Goal: Task Accomplishment & Management: Manage account settings

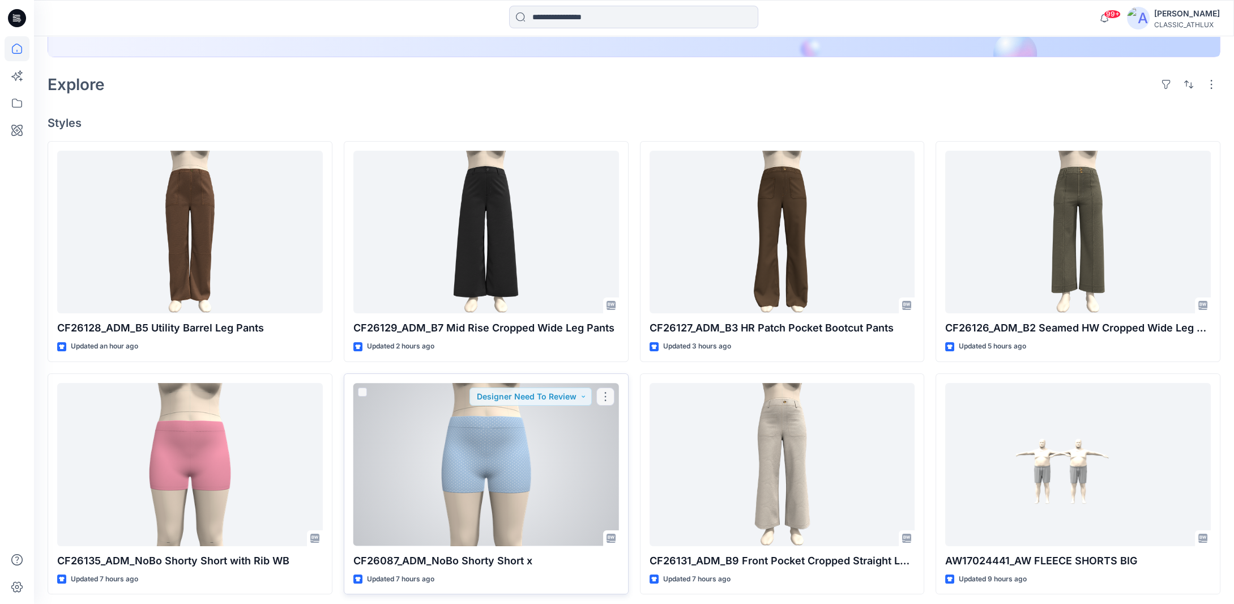
scroll to position [283, 0]
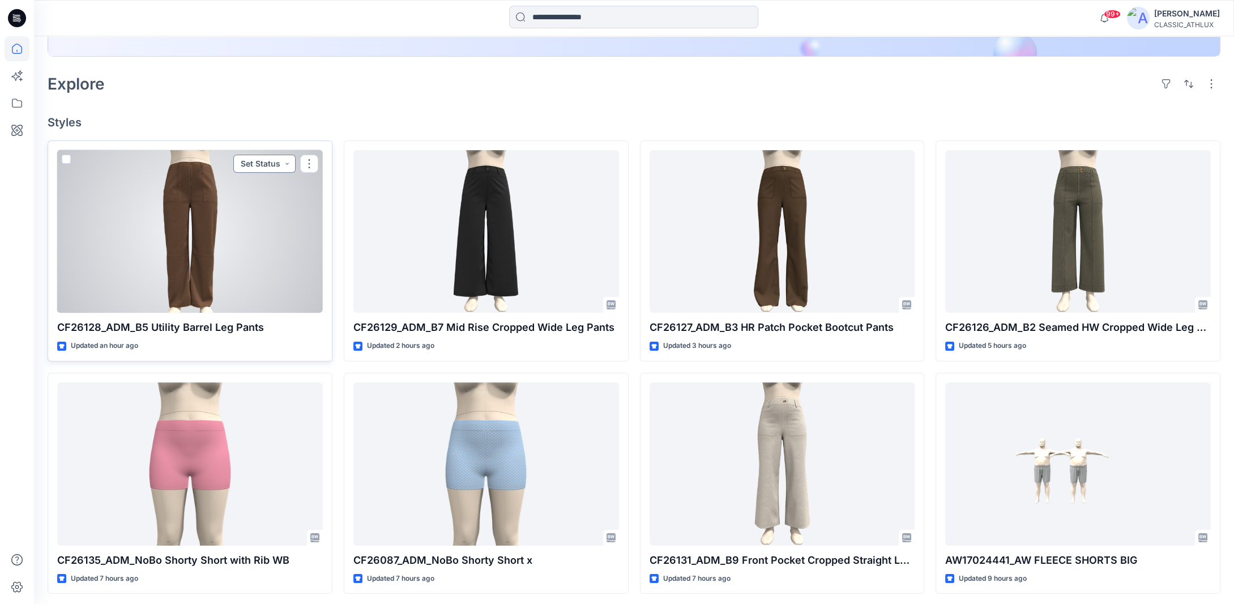
click at [287, 163] on button "Set Status" at bounding box center [264, 164] width 62 height 18
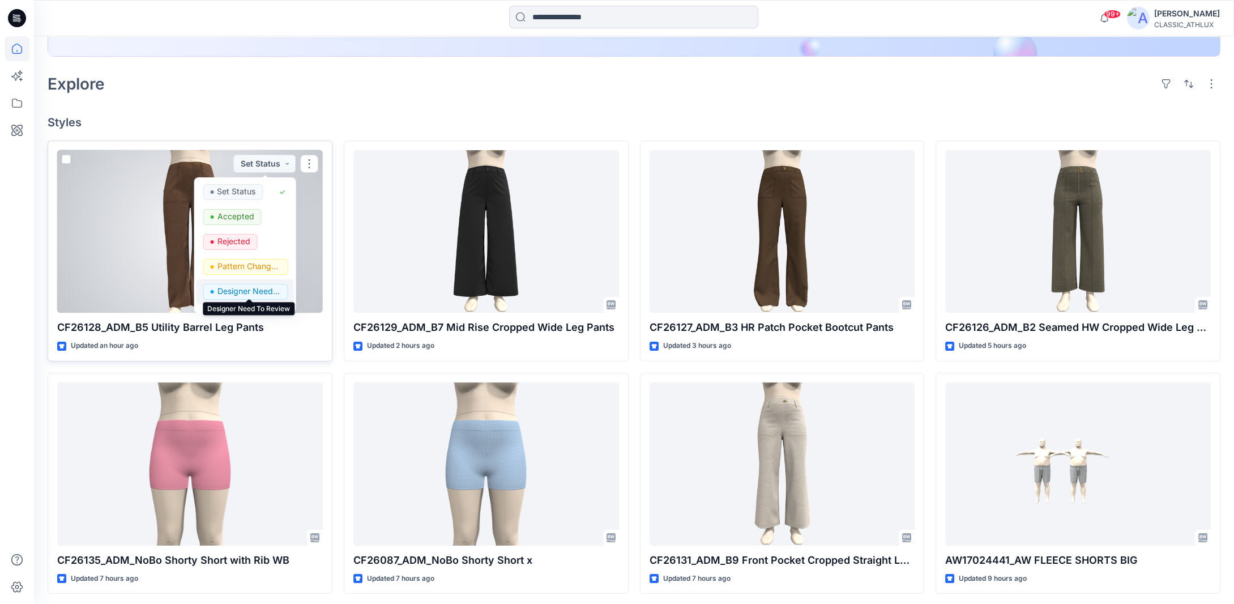
click at [235, 285] on p "Designer Need To Review" at bounding box center [248, 291] width 63 height 15
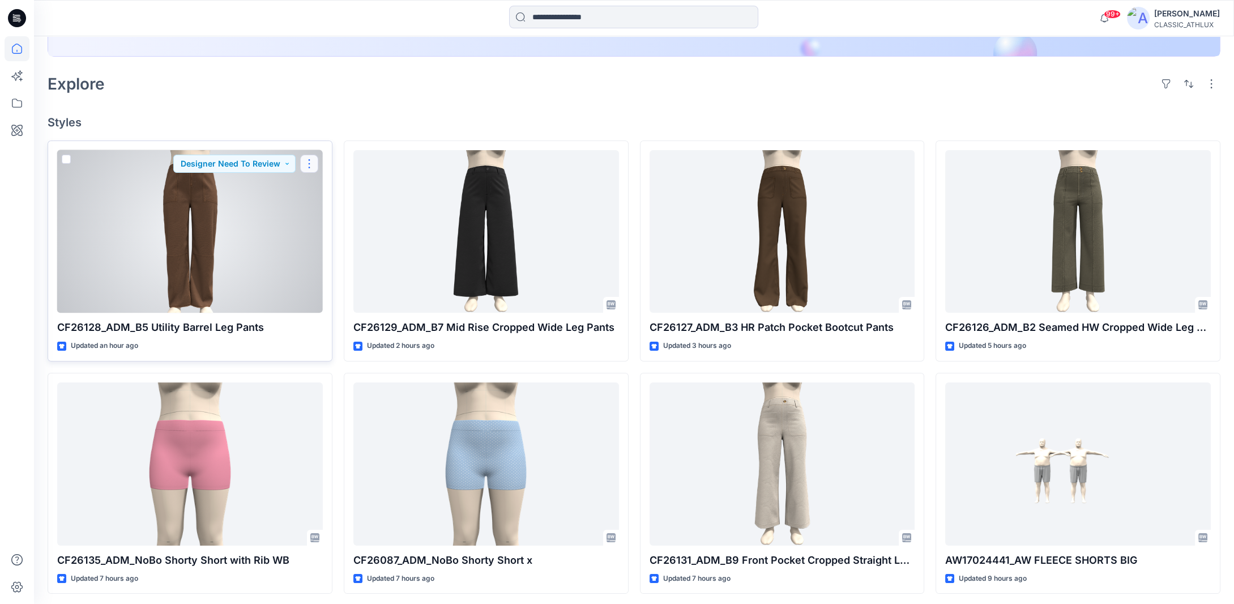
click at [310, 163] on button "button" at bounding box center [309, 164] width 18 height 18
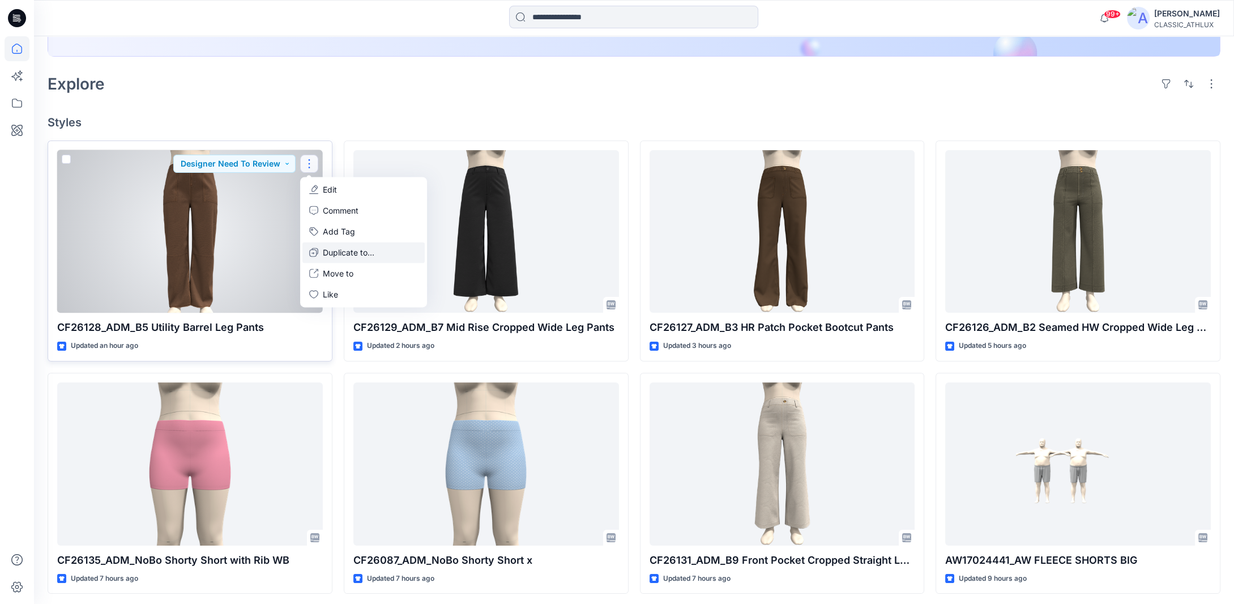
click at [319, 251] on button "Duplicate to..." at bounding box center [363, 252] width 122 height 21
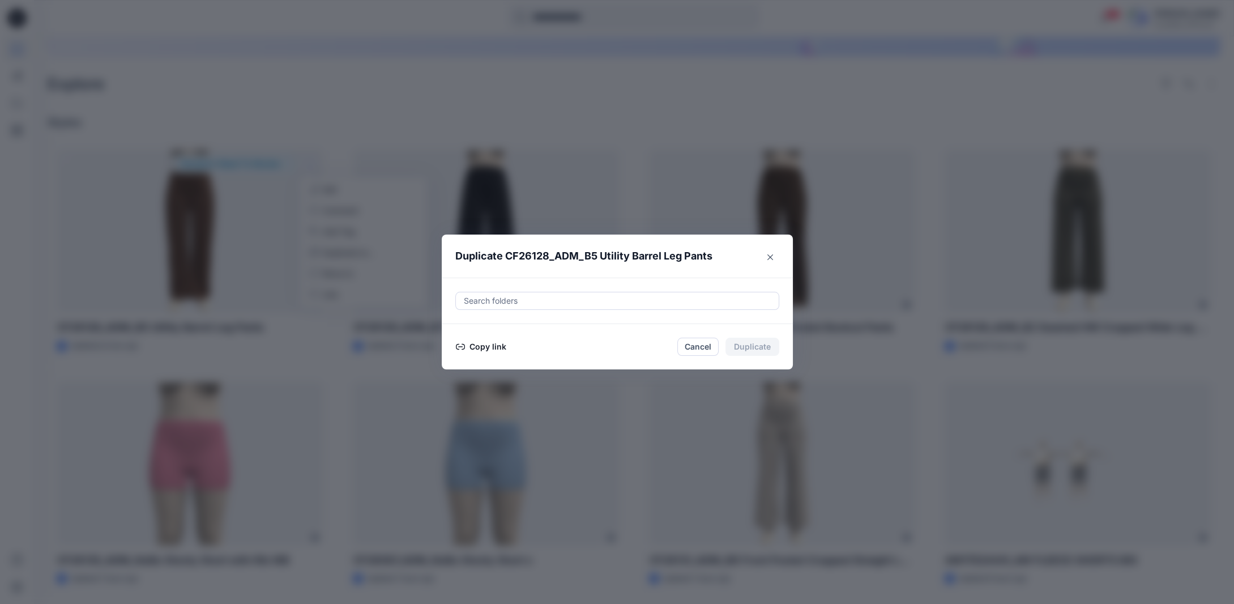
click at [491, 343] on button "Copy link" at bounding box center [481, 347] width 52 height 14
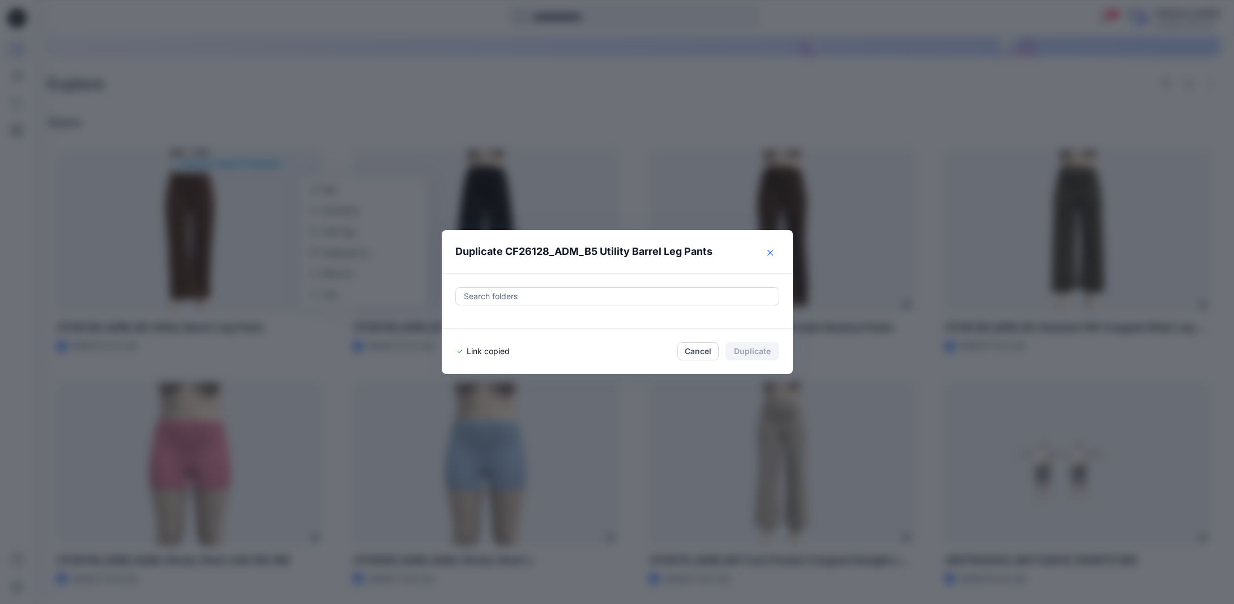
click at [779, 250] on button "Close" at bounding box center [770, 252] width 18 height 18
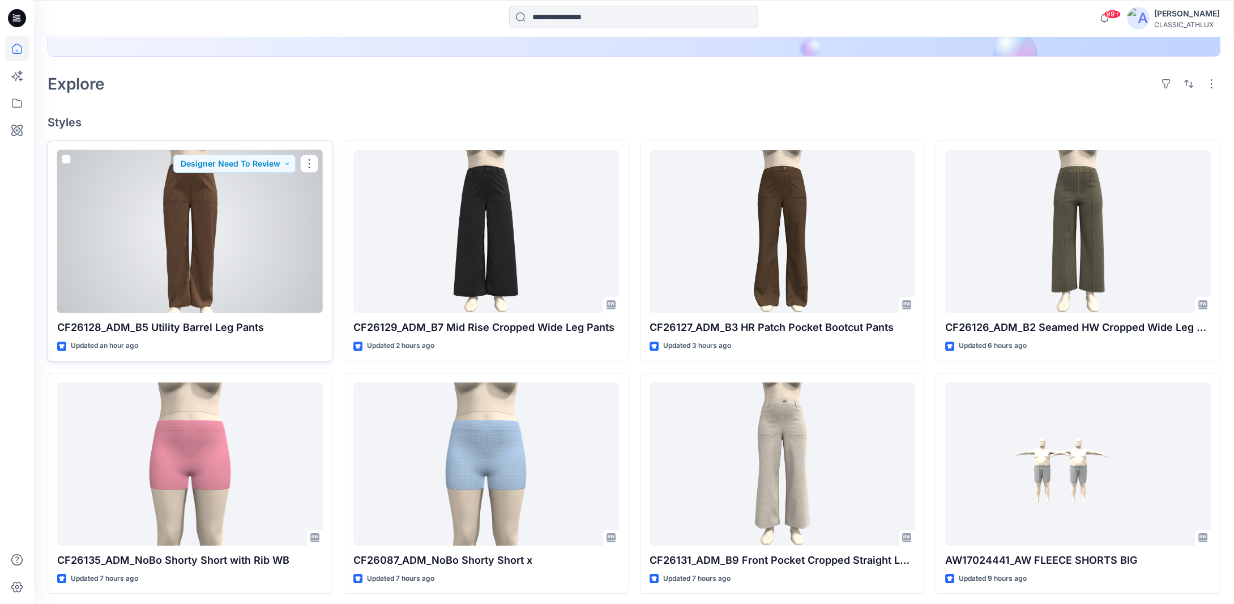
click at [254, 247] on div at bounding box center [190, 231] width 266 height 163
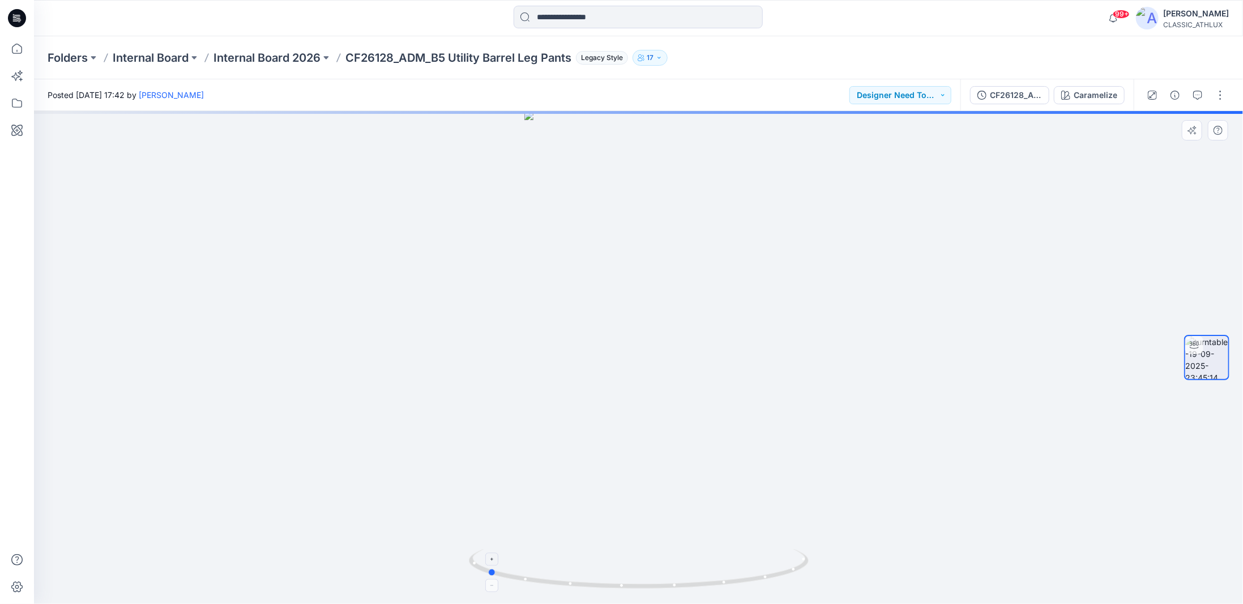
drag, startPoint x: 776, startPoint y: 578, endPoint x: 624, endPoint y: 561, distance: 152.6
click at [624, 561] on icon at bounding box center [640, 570] width 343 height 42
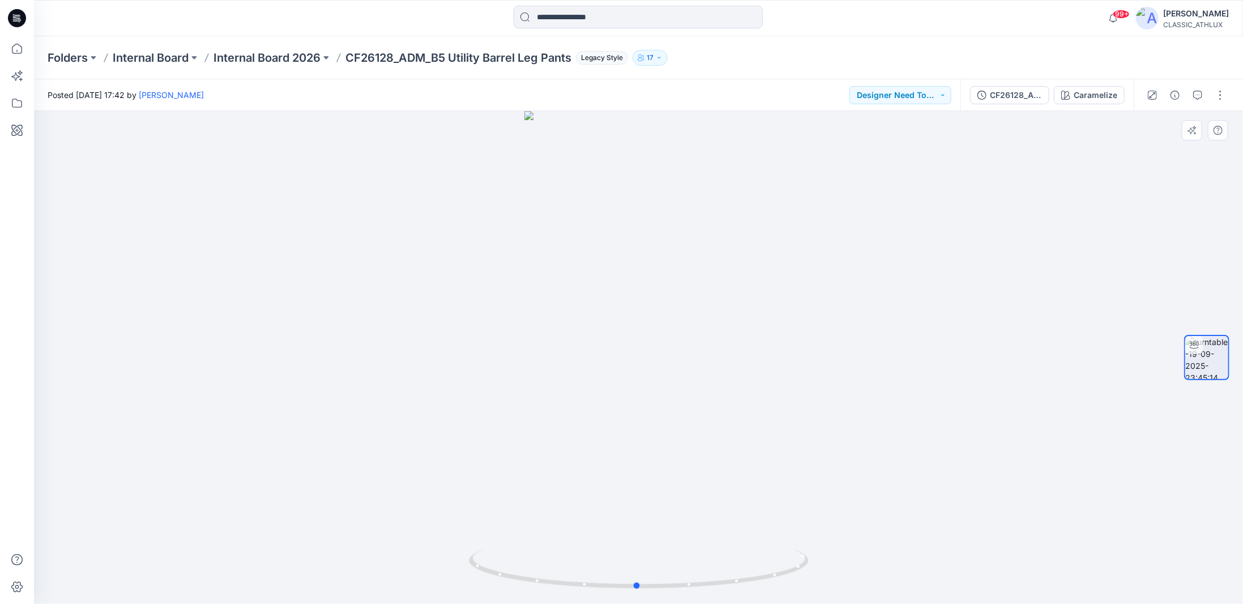
drag, startPoint x: 763, startPoint y: 583, endPoint x: 913, endPoint y: 566, distance: 150.9
click at [913, 566] on div at bounding box center [638, 357] width 1209 height 493
click at [1228, 95] on button "button" at bounding box center [1220, 95] width 18 height 18
click at [1165, 123] on button "Edit" at bounding box center [1173, 121] width 104 height 21
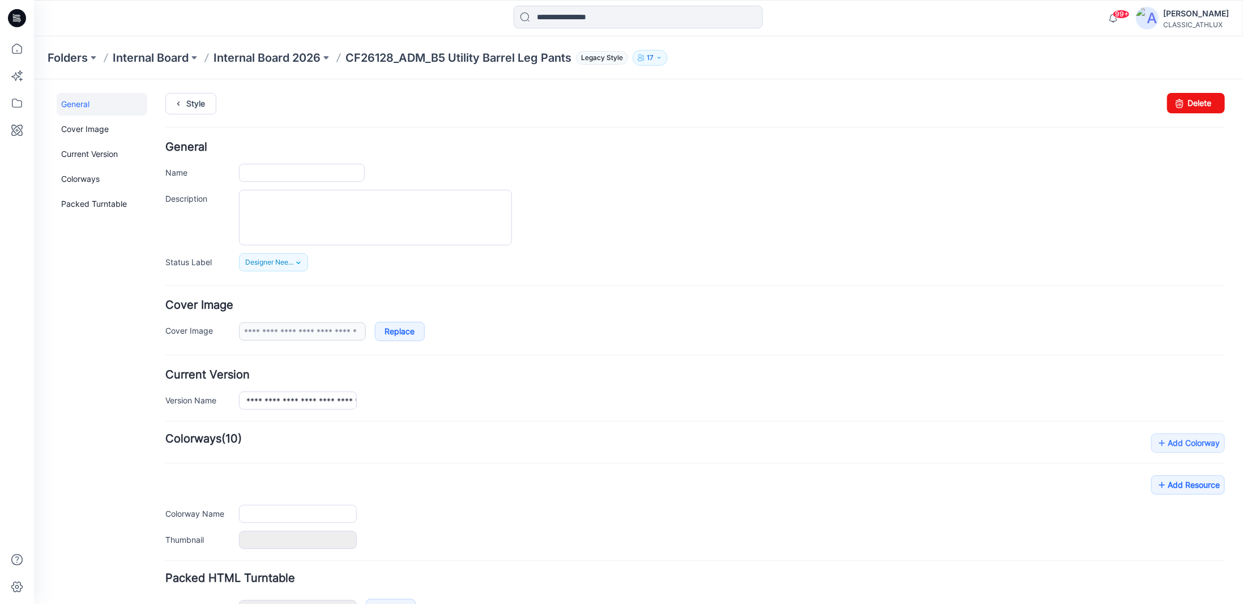
type input "**********"
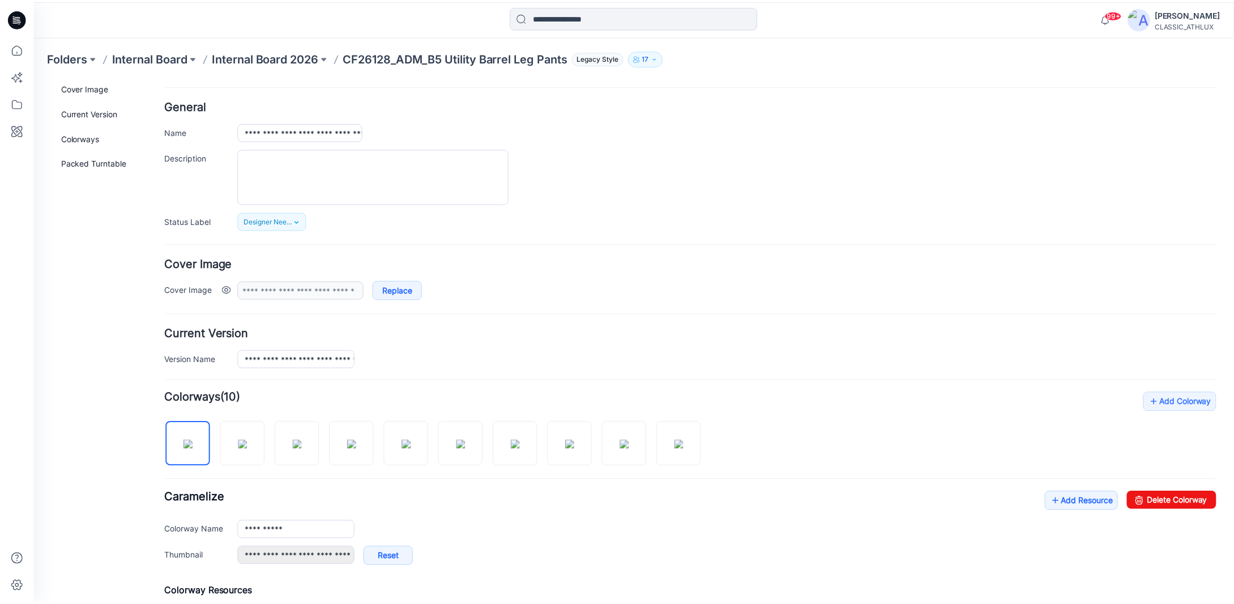
scroll to position [57, 0]
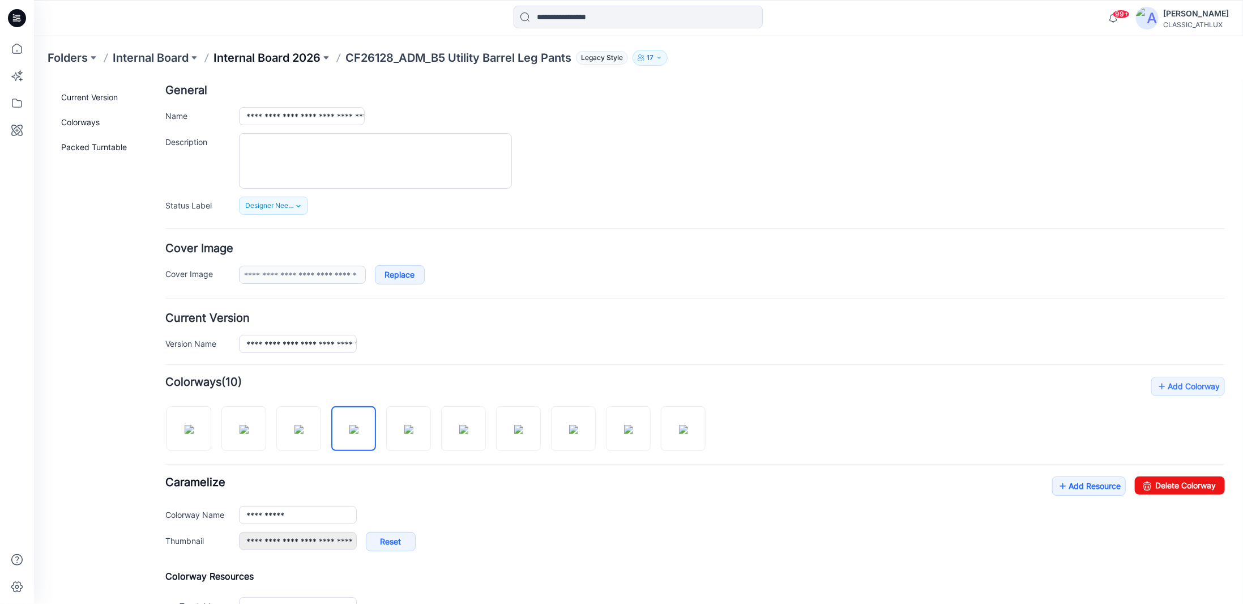
click at [246, 63] on p "Internal Board 2026" at bounding box center [266, 58] width 107 height 16
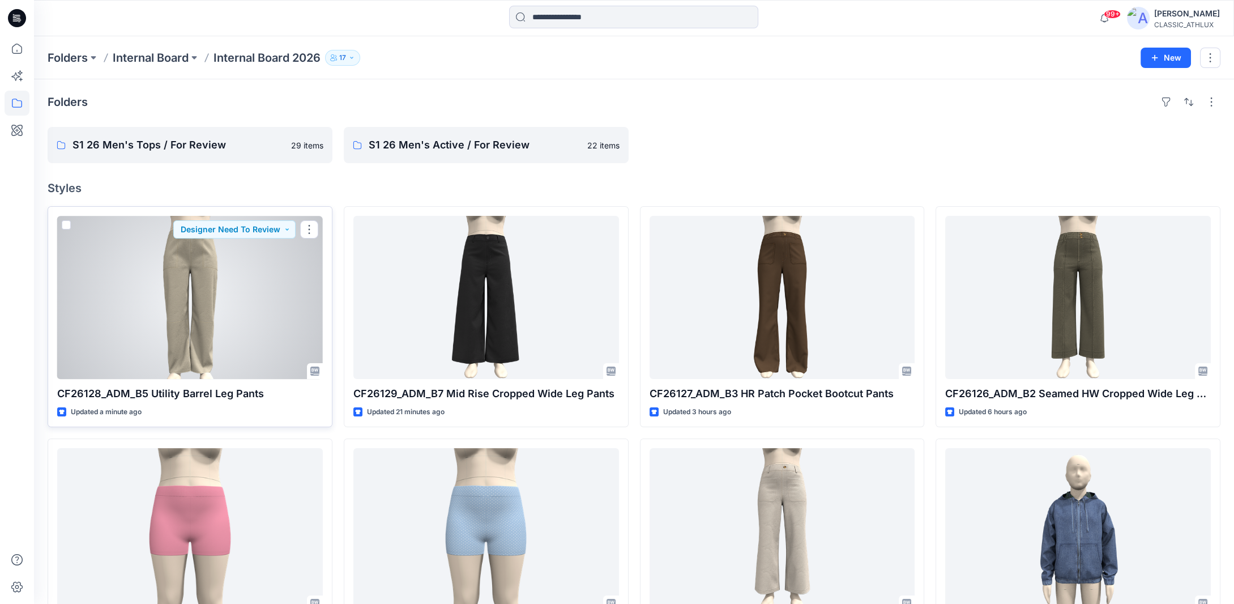
click at [189, 291] on div at bounding box center [190, 297] width 266 height 163
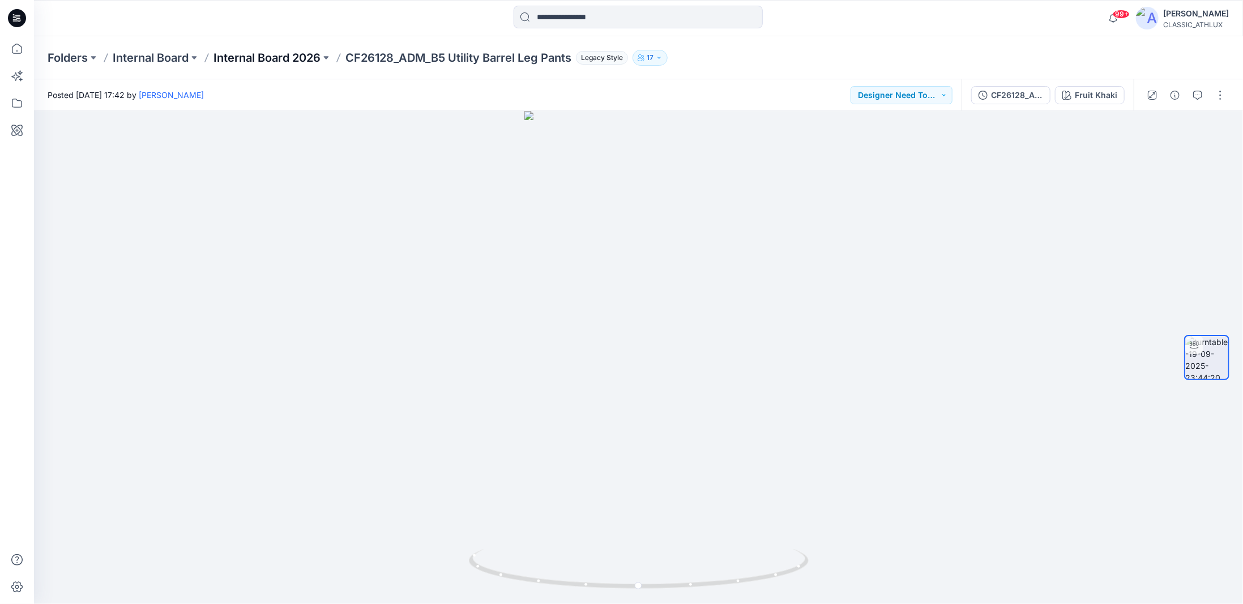
click at [308, 62] on p "Internal Board 2026" at bounding box center [266, 58] width 107 height 16
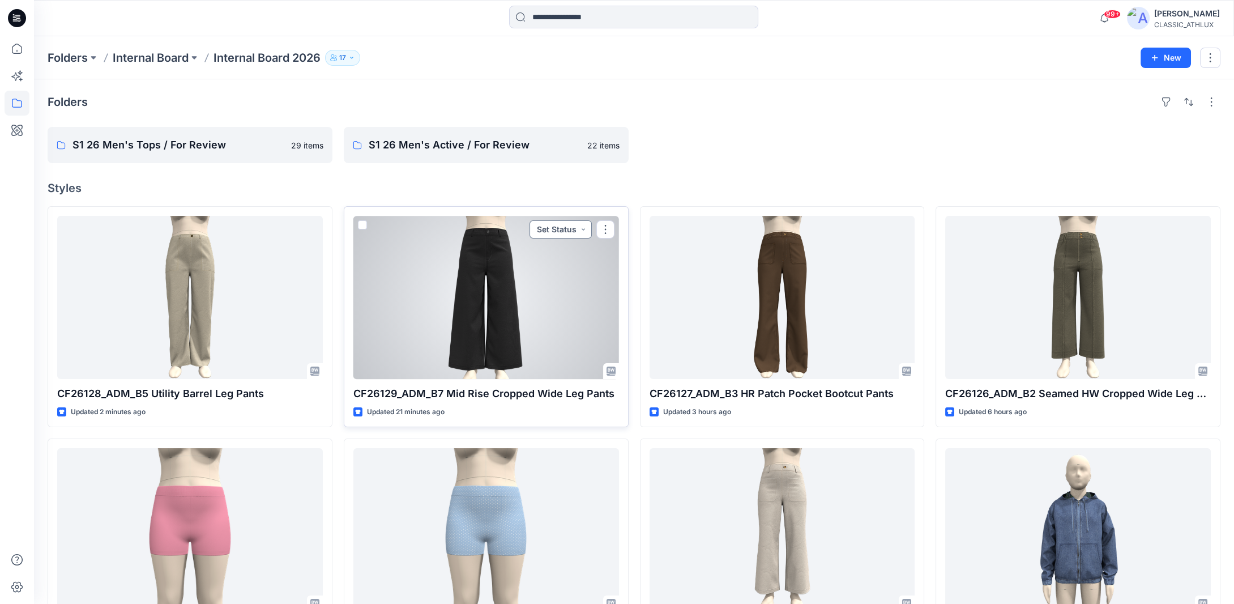
click at [584, 231] on button "Set Status" at bounding box center [560, 229] width 62 height 18
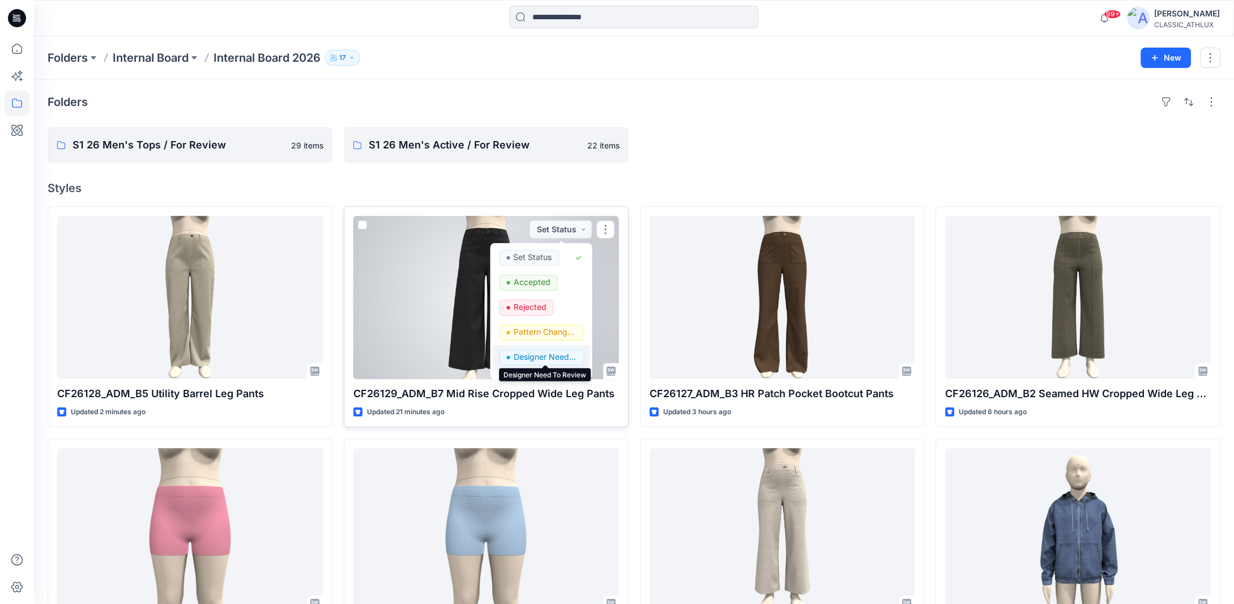
click at [544, 353] on p "Designer Need To Review" at bounding box center [544, 356] width 63 height 15
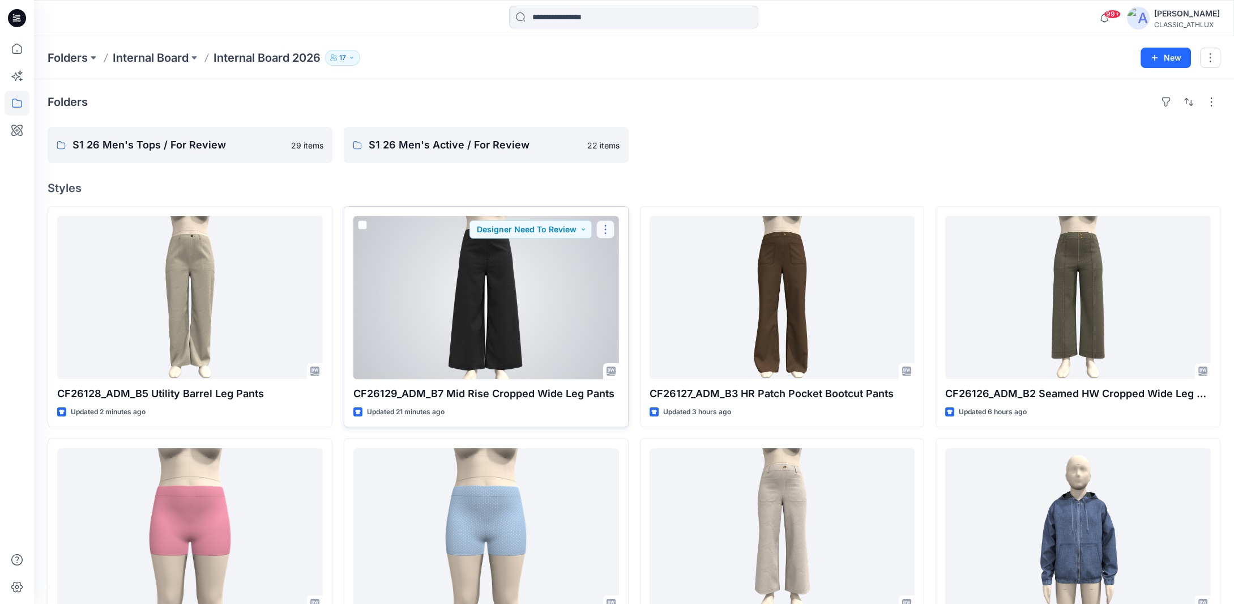
click at [606, 226] on button "button" at bounding box center [605, 229] width 18 height 18
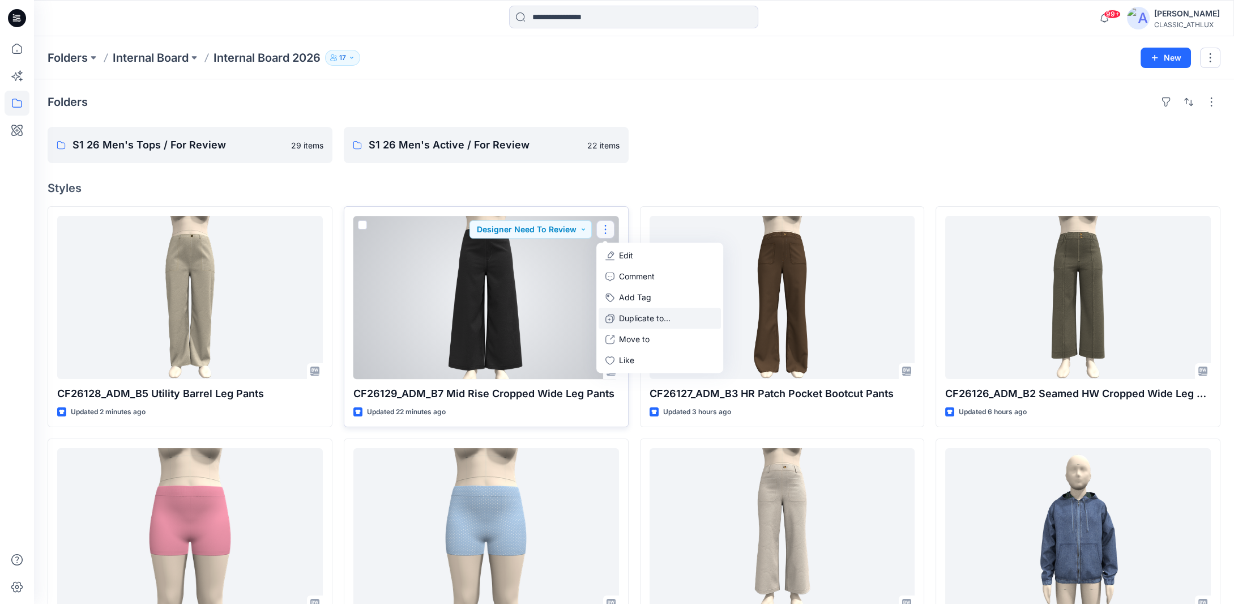
click at [613, 315] on icon "button" at bounding box center [609, 318] width 9 height 9
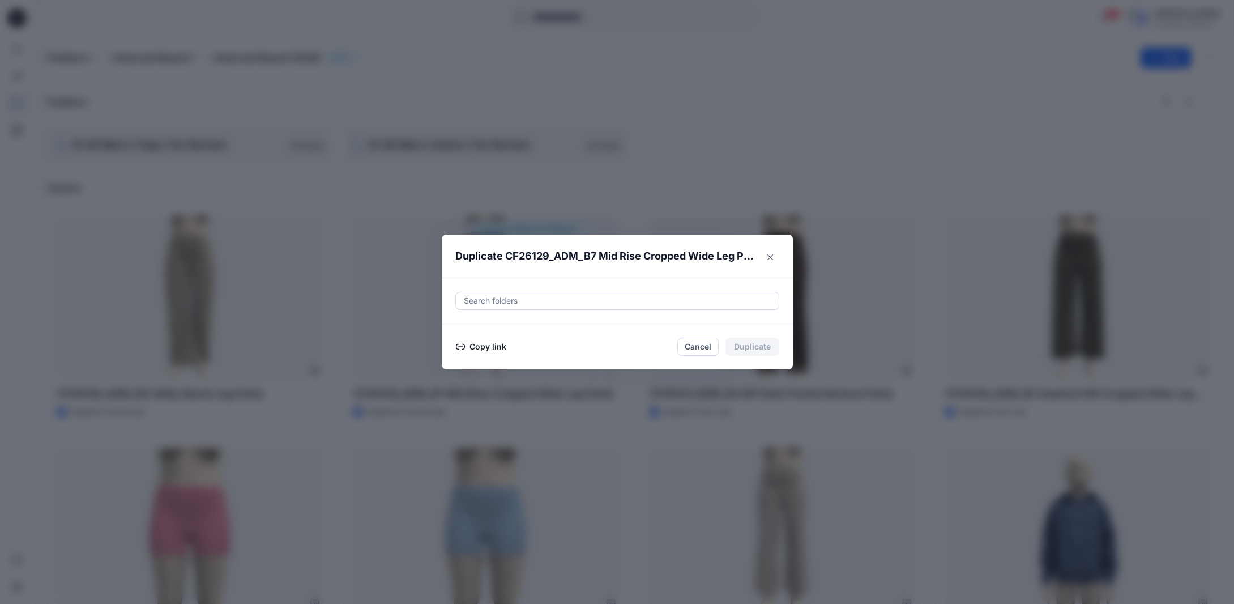
click at [507, 347] on button "Copy link" at bounding box center [481, 347] width 52 height 14
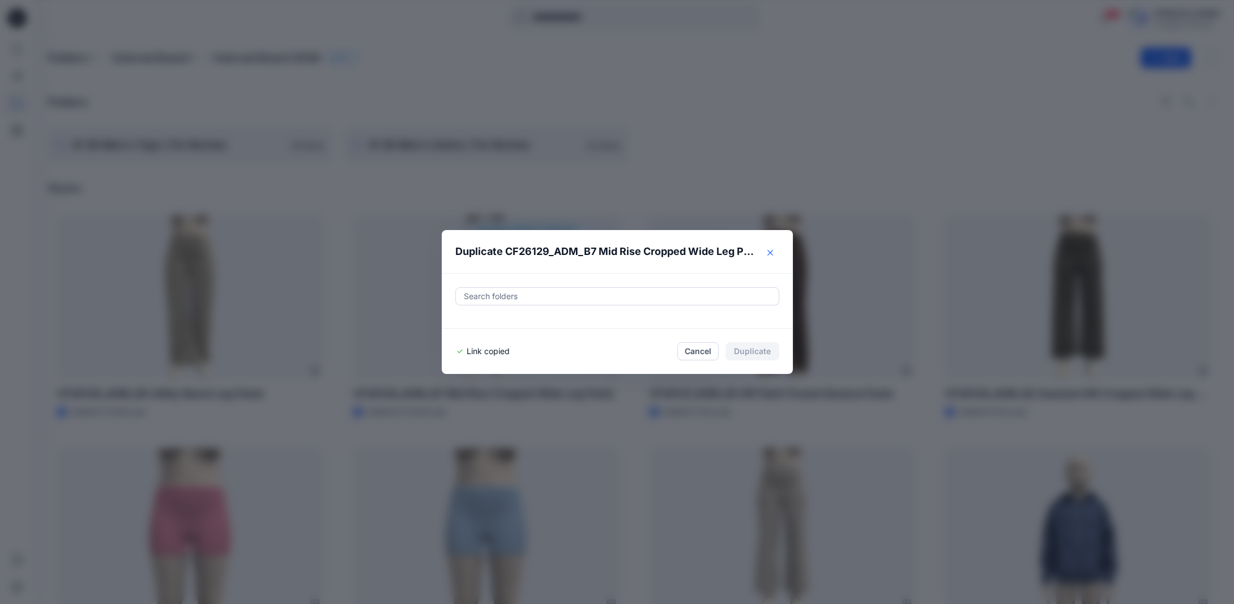
click at [777, 259] on button "Close" at bounding box center [770, 252] width 18 height 18
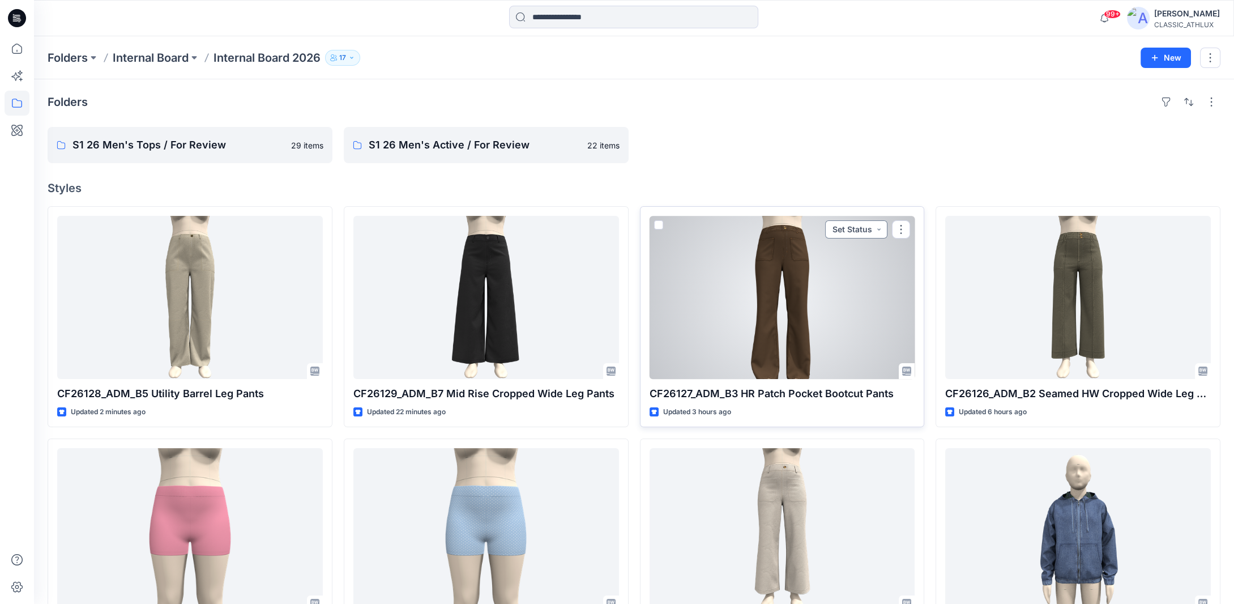
click at [878, 230] on button "Set Status" at bounding box center [856, 229] width 62 height 18
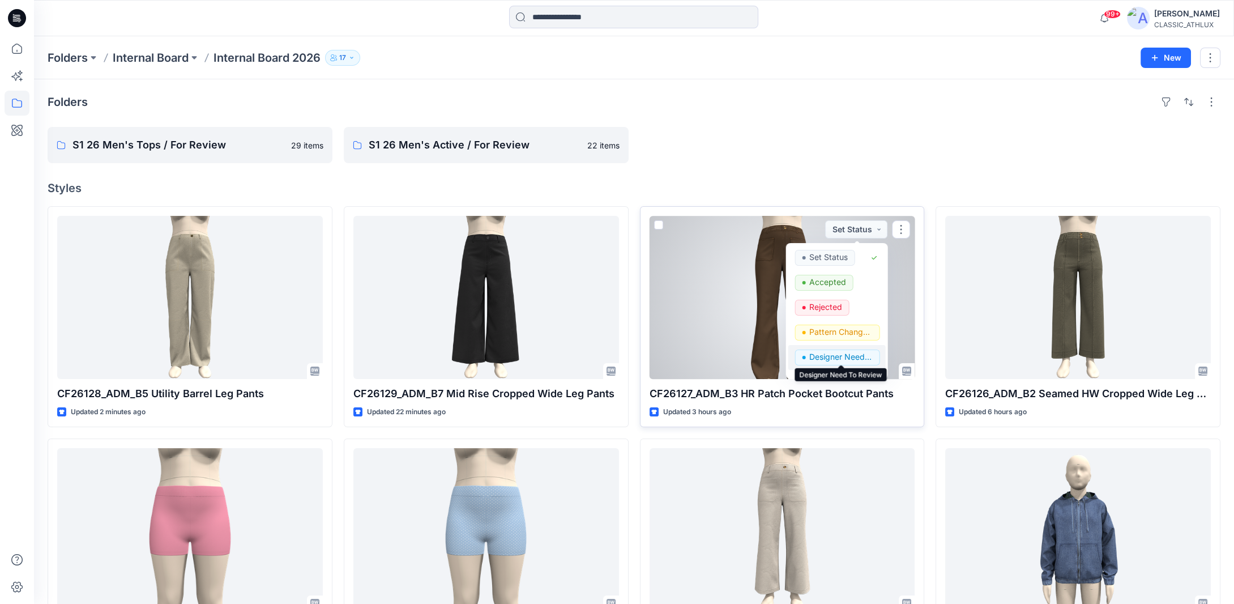
click at [820, 352] on p "Designer Need To Review" at bounding box center [840, 356] width 63 height 15
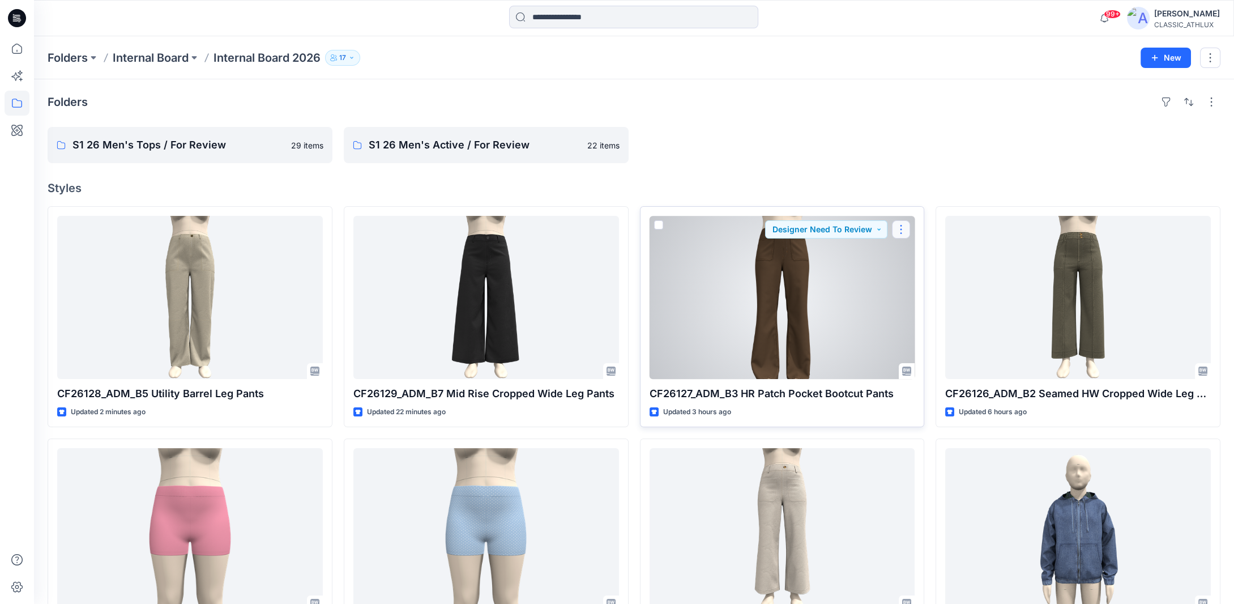
click at [897, 225] on button "button" at bounding box center [901, 229] width 18 height 18
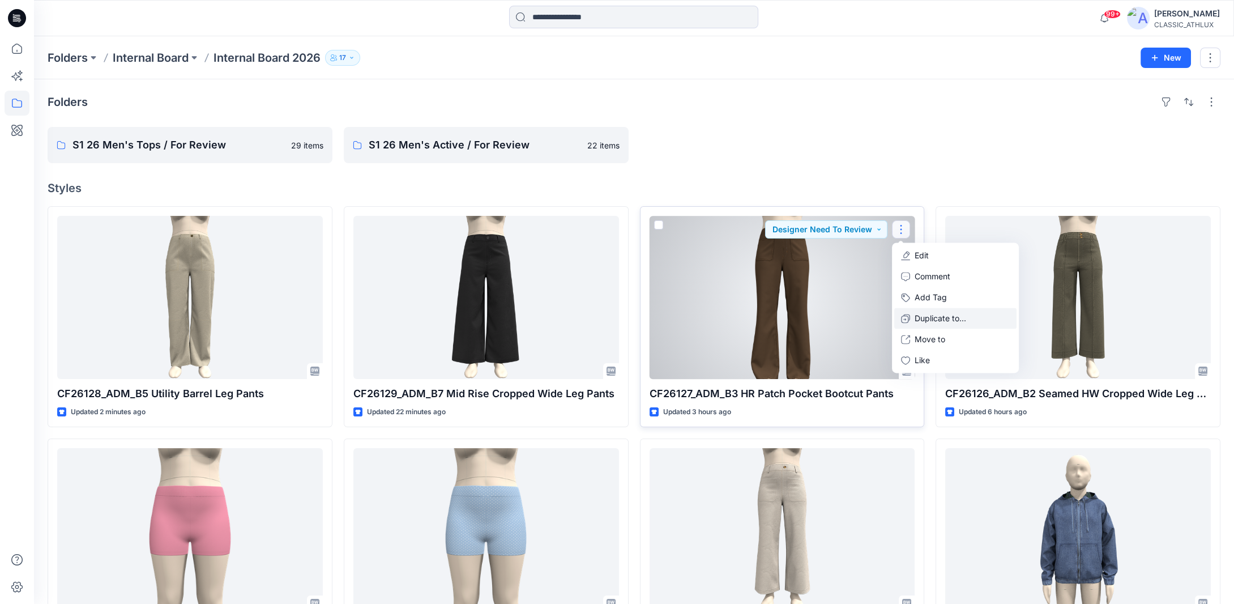
click at [911, 314] on button "Duplicate to..." at bounding box center [955, 317] width 122 height 21
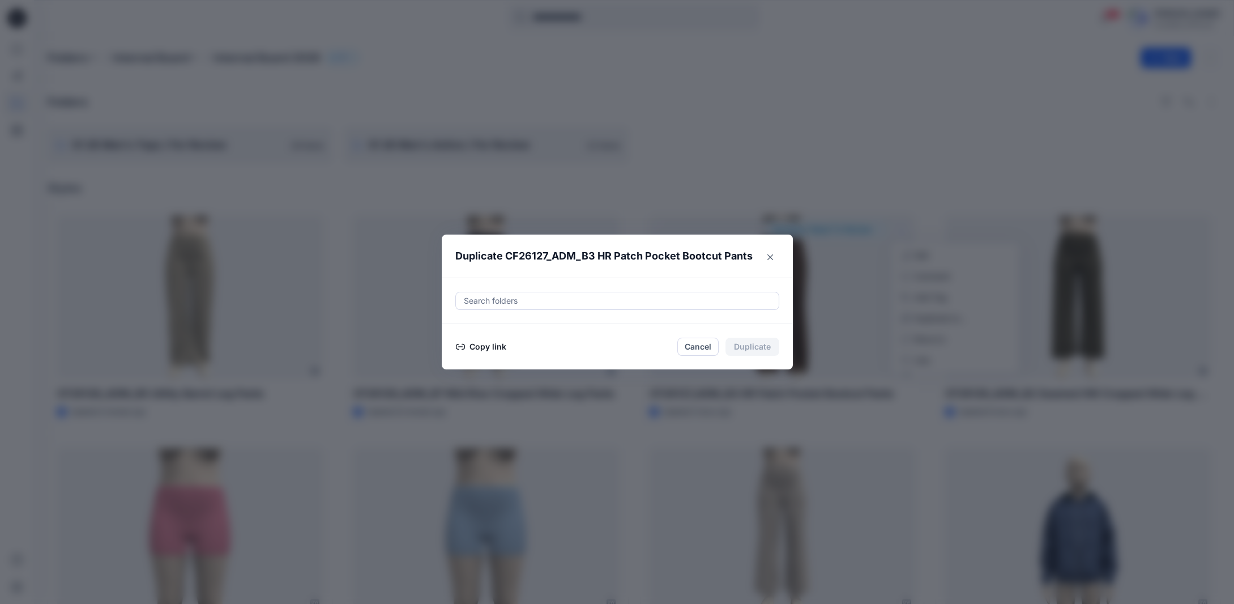
click at [491, 348] on button "Copy link" at bounding box center [481, 347] width 52 height 14
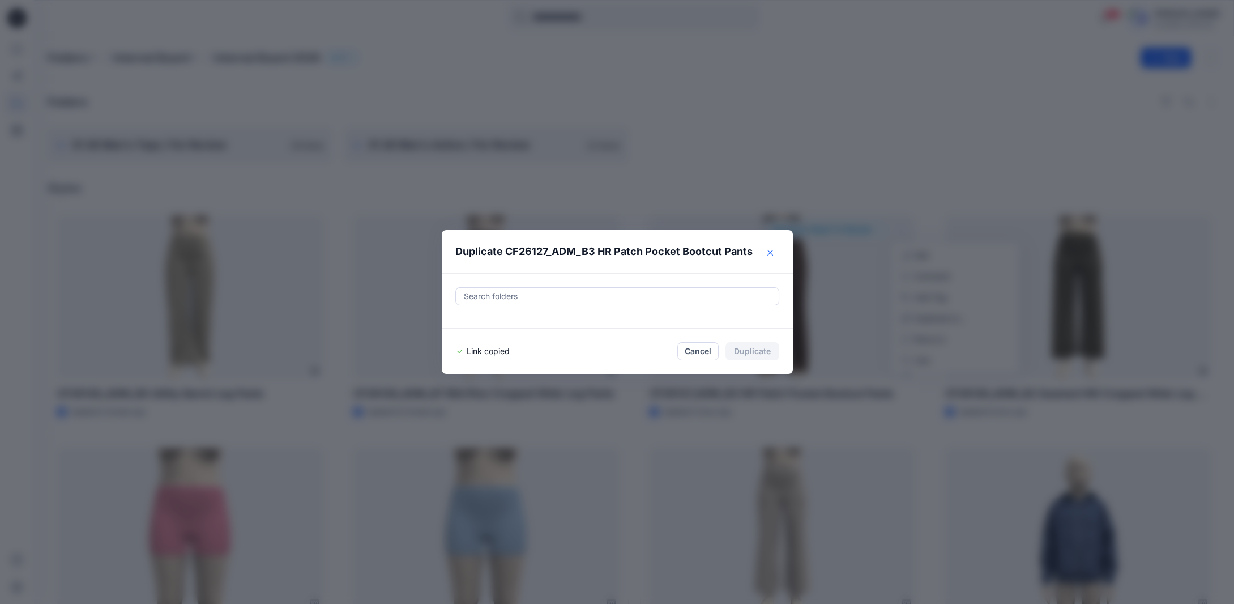
click at [779, 253] on button "Close" at bounding box center [770, 252] width 18 height 18
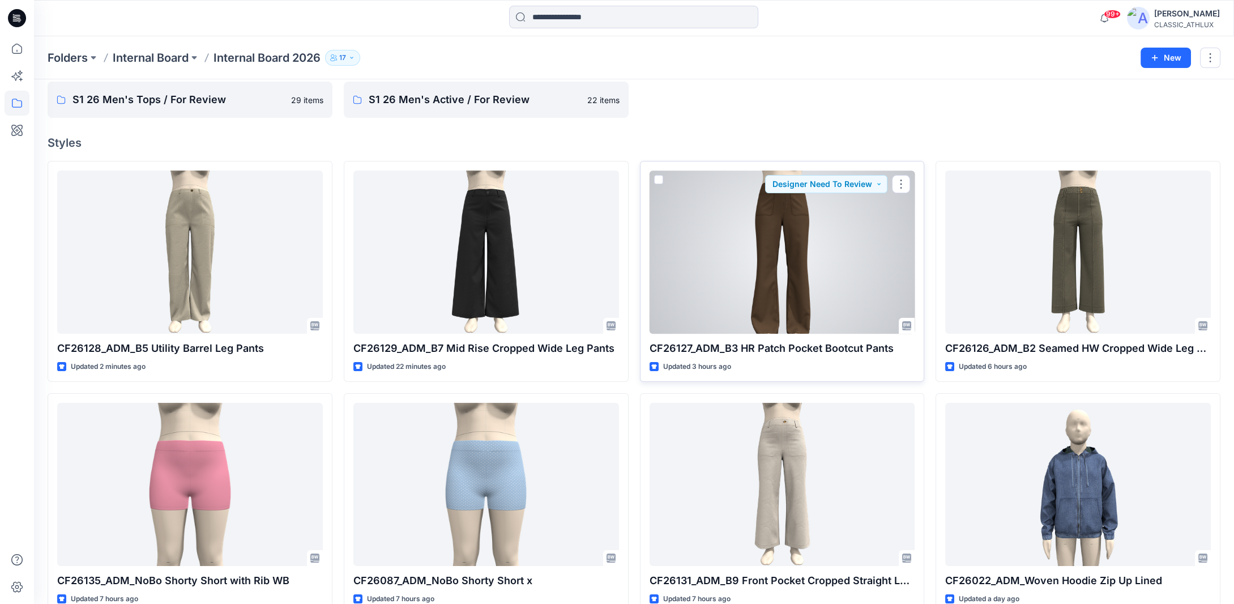
scroll to position [113, 0]
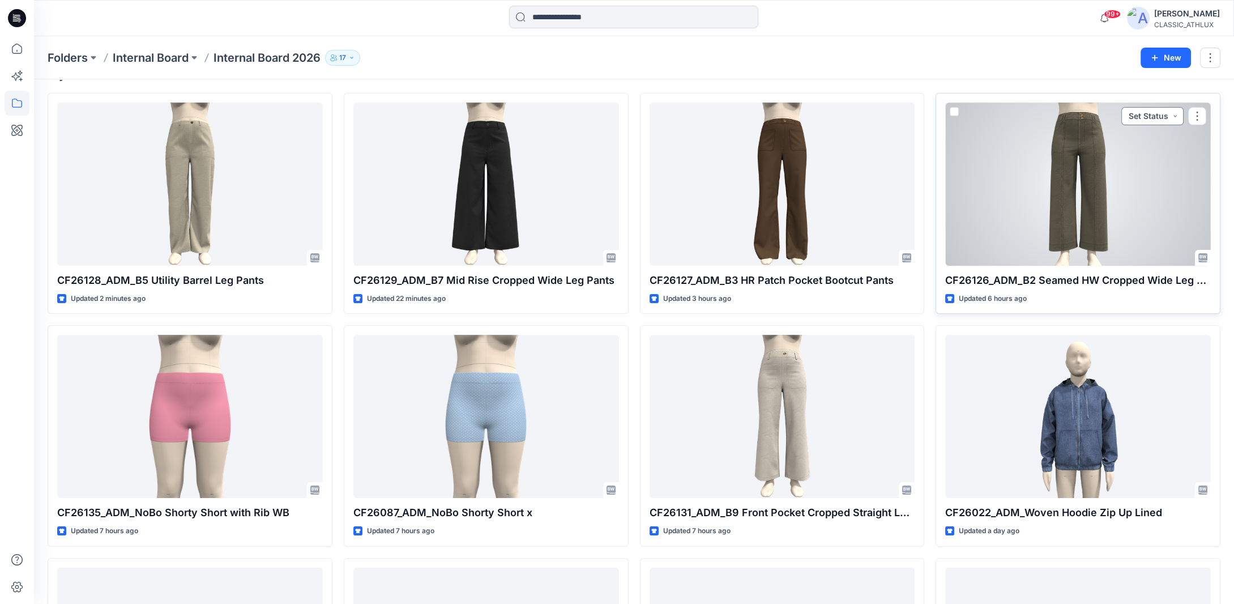
click at [1173, 118] on button "Set Status" at bounding box center [1152, 116] width 62 height 18
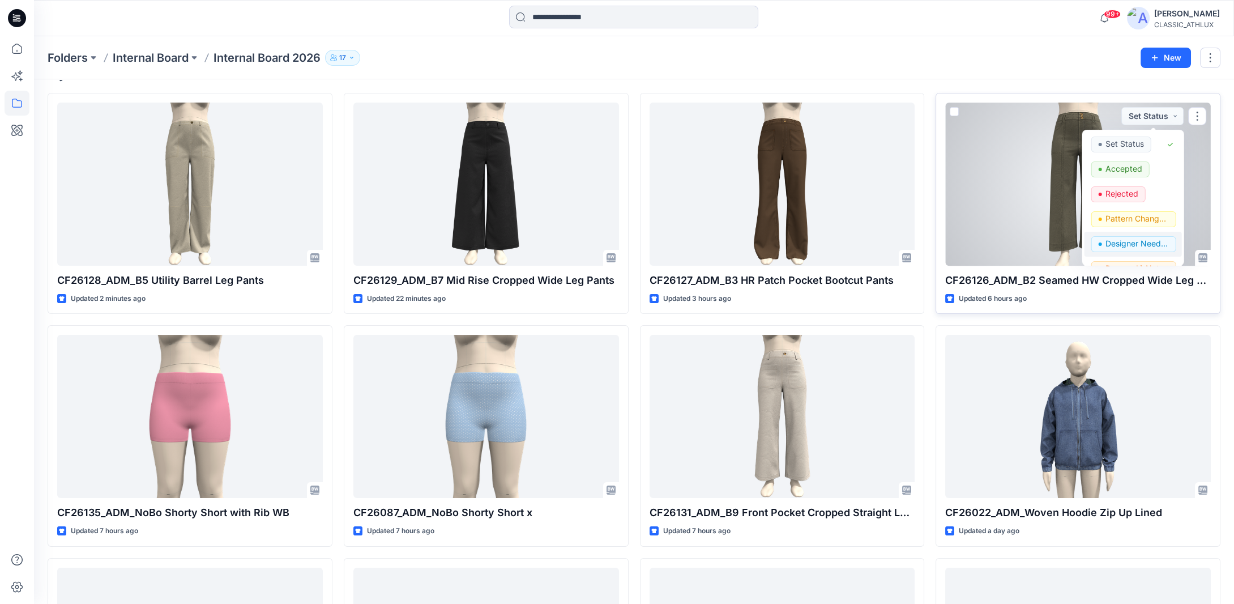
click at [1104, 243] on span "Designer Need To Review" at bounding box center [1133, 244] width 85 height 16
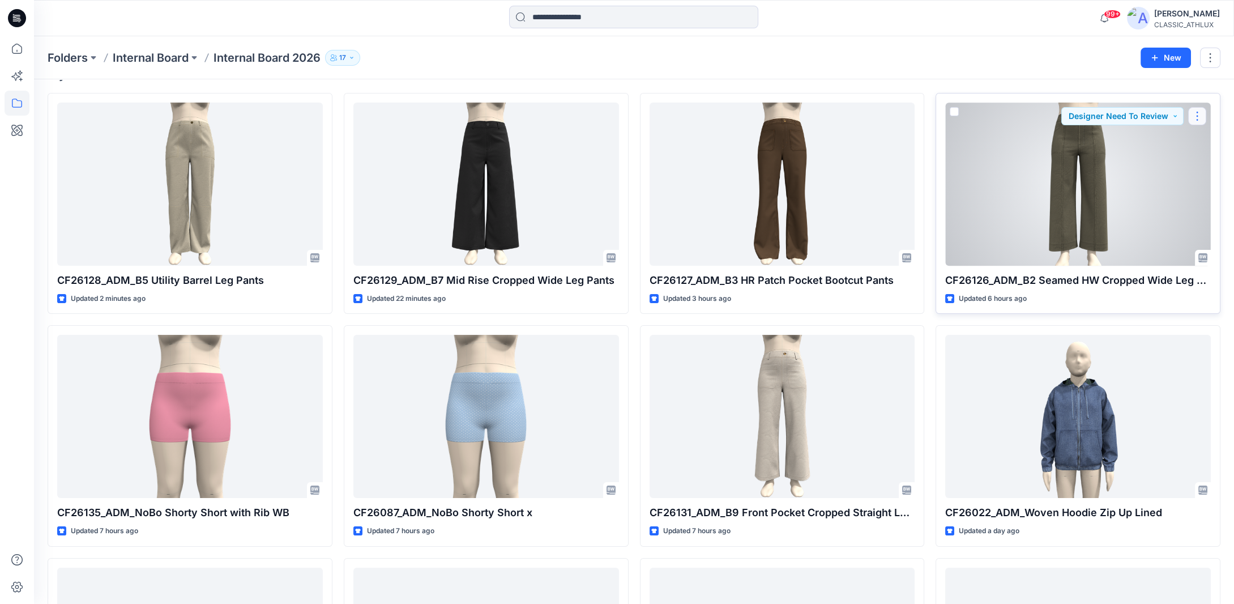
click at [1198, 114] on button "button" at bounding box center [1197, 116] width 18 height 18
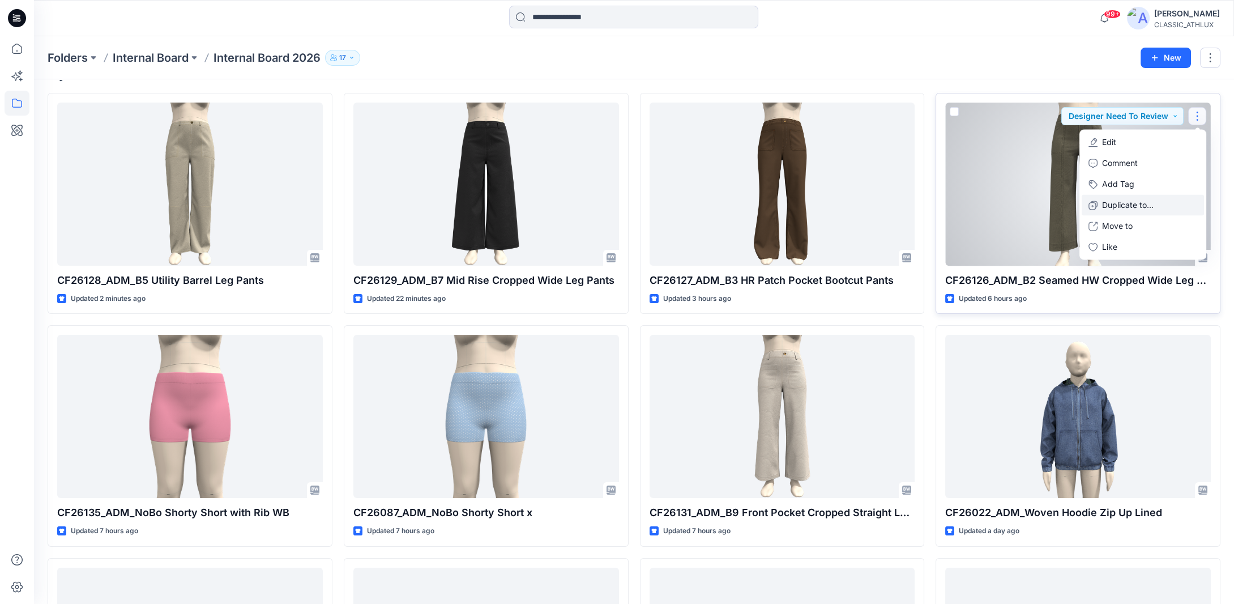
click at [1117, 204] on p "Duplicate to..." at bounding box center [1128, 205] width 52 height 12
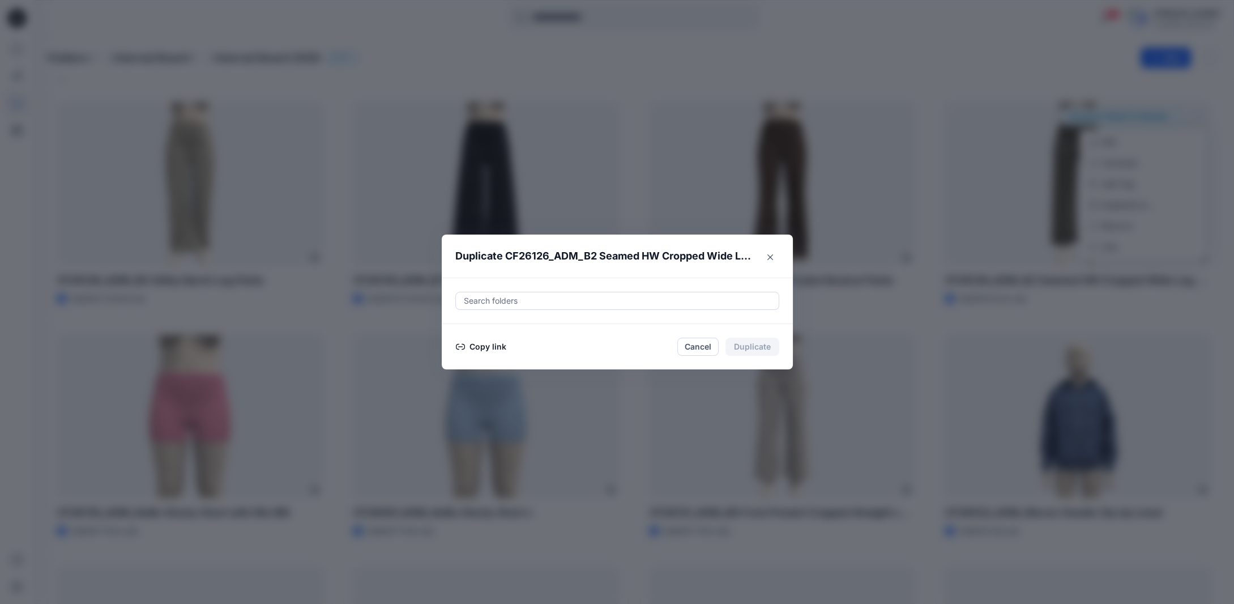
click at [483, 342] on button "Copy link" at bounding box center [481, 347] width 52 height 14
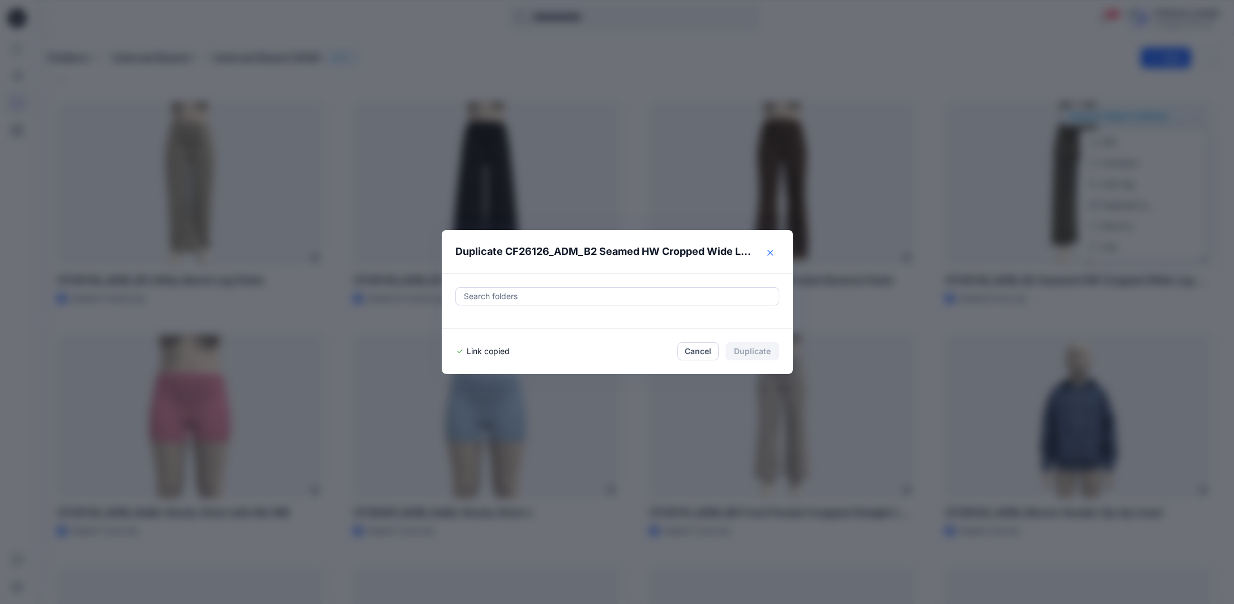
click at [771, 254] on icon "Close" at bounding box center [770, 253] width 6 height 6
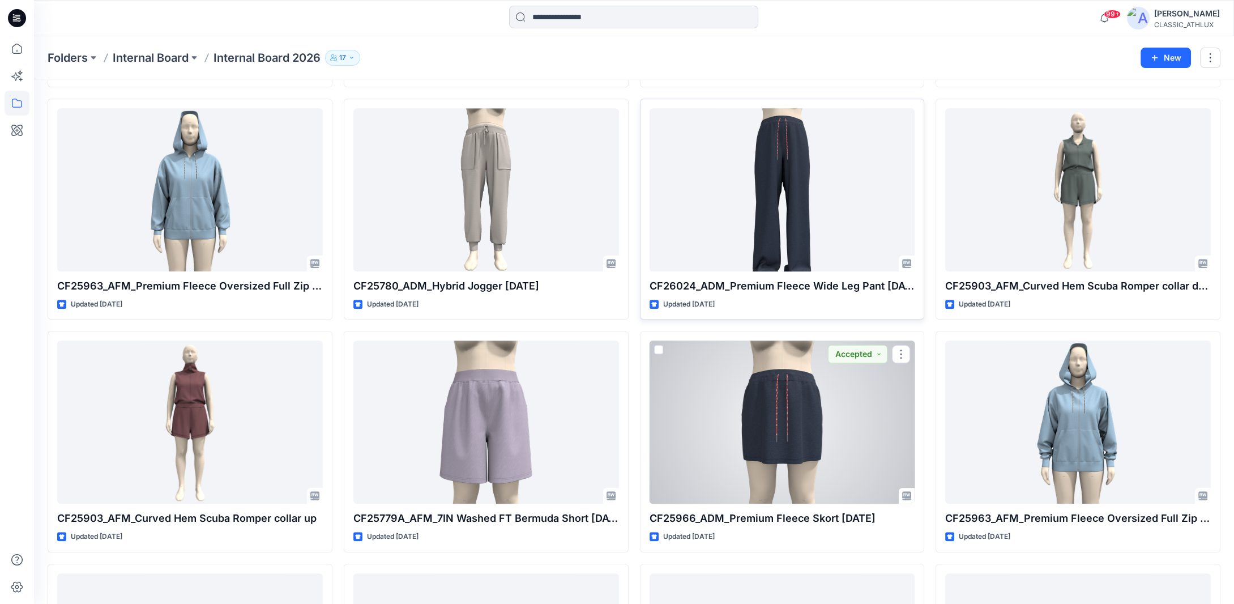
scroll to position [1507, 0]
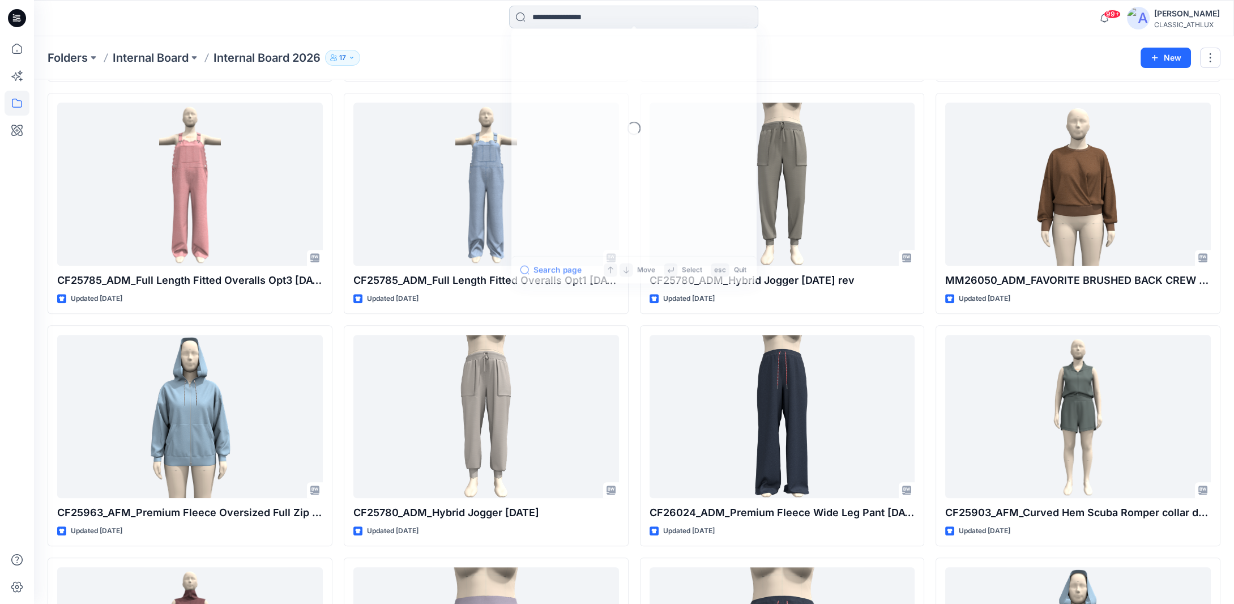
click at [555, 13] on input at bounding box center [633, 17] width 249 height 23
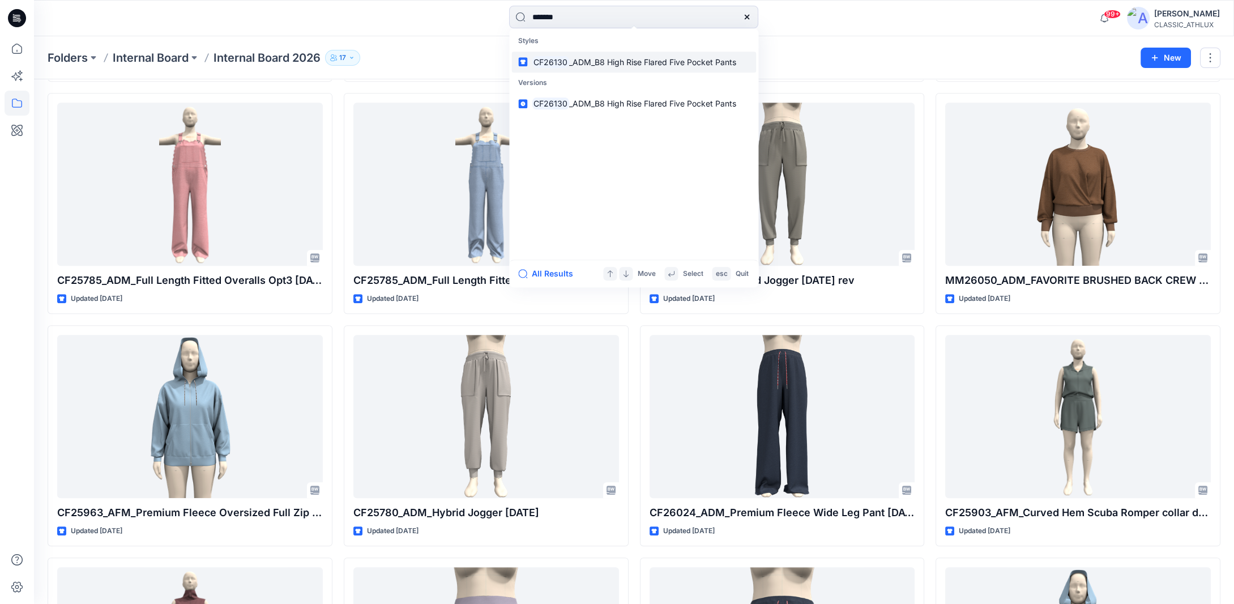
type input "*******"
click at [563, 62] on mark "CF26130" at bounding box center [550, 61] width 37 height 13
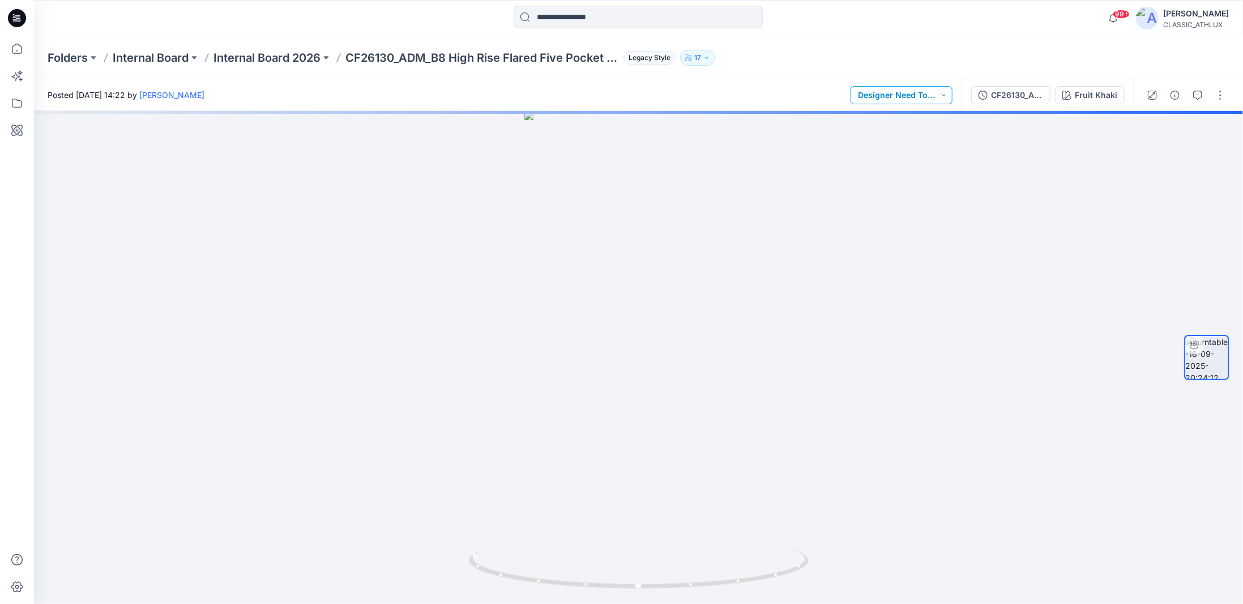
click at [949, 97] on button "Designer Need To Review" at bounding box center [901, 95] width 102 height 18
click at [907, 173] on p "Rejected" at bounding box center [894, 172] width 33 height 15
click at [935, 95] on button "Rejected" at bounding box center [924, 95] width 56 height 18
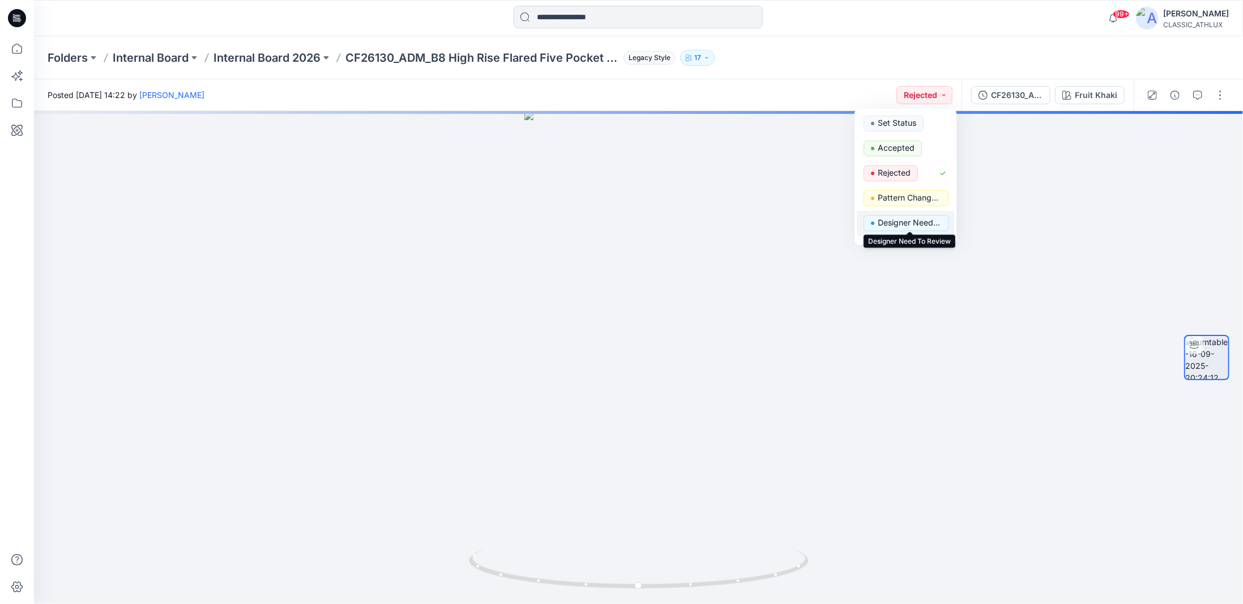
click at [921, 219] on p "Designer Need To Review" at bounding box center [909, 222] width 63 height 15
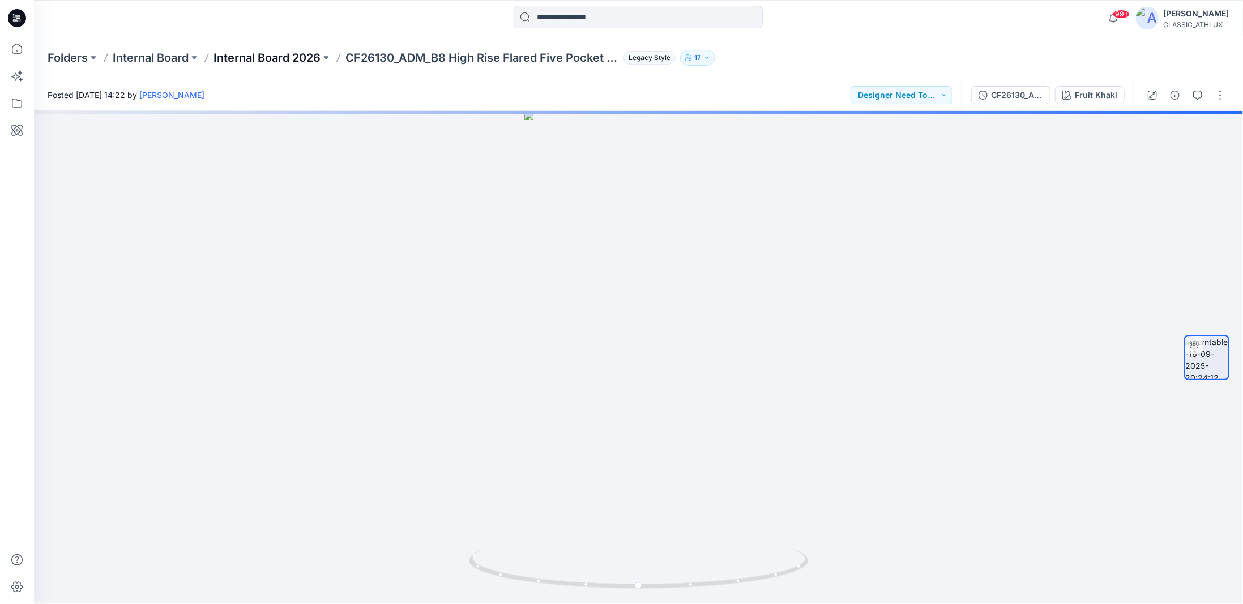
click at [253, 58] on p "Internal Board 2026" at bounding box center [266, 58] width 107 height 16
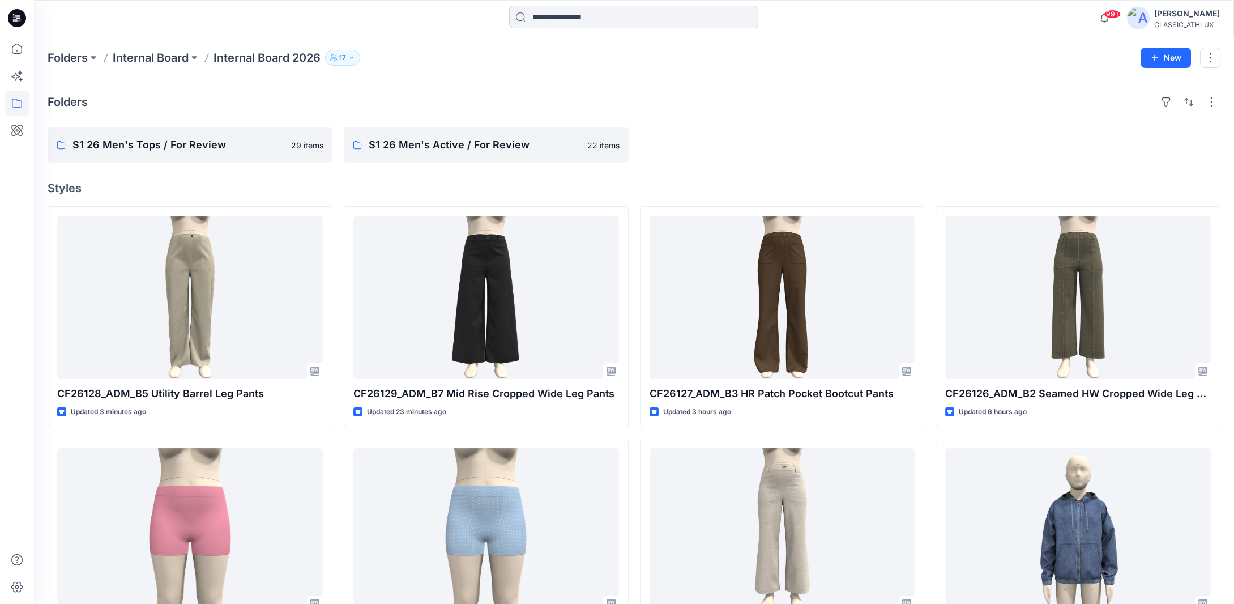
click at [556, 21] on input at bounding box center [633, 17] width 249 height 23
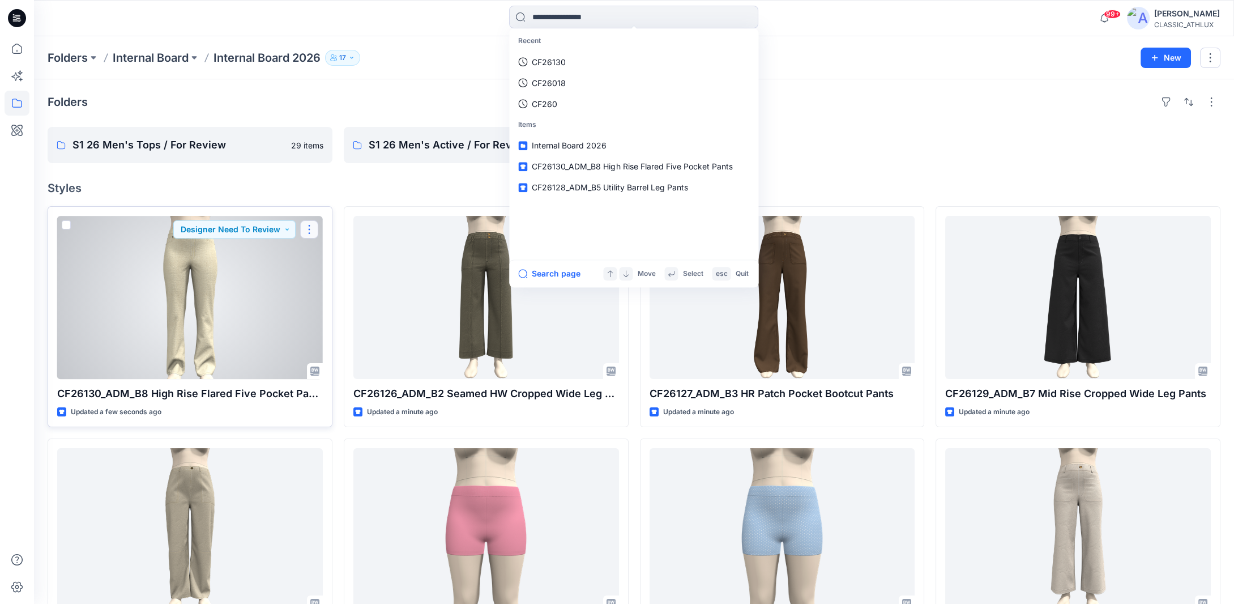
click at [305, 230] on button "button" at bounding box center [309, 229] width 18 height 18
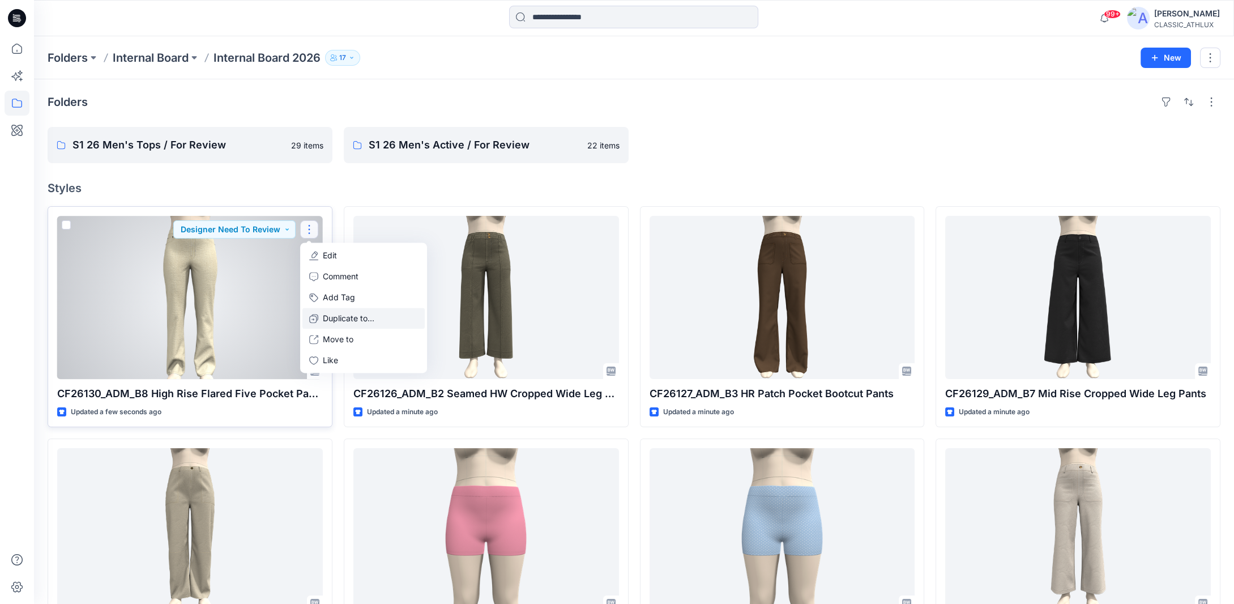
click at [334, 313] on p "Duplicate to..." at bounding box center [349, 318] width 52 height 12
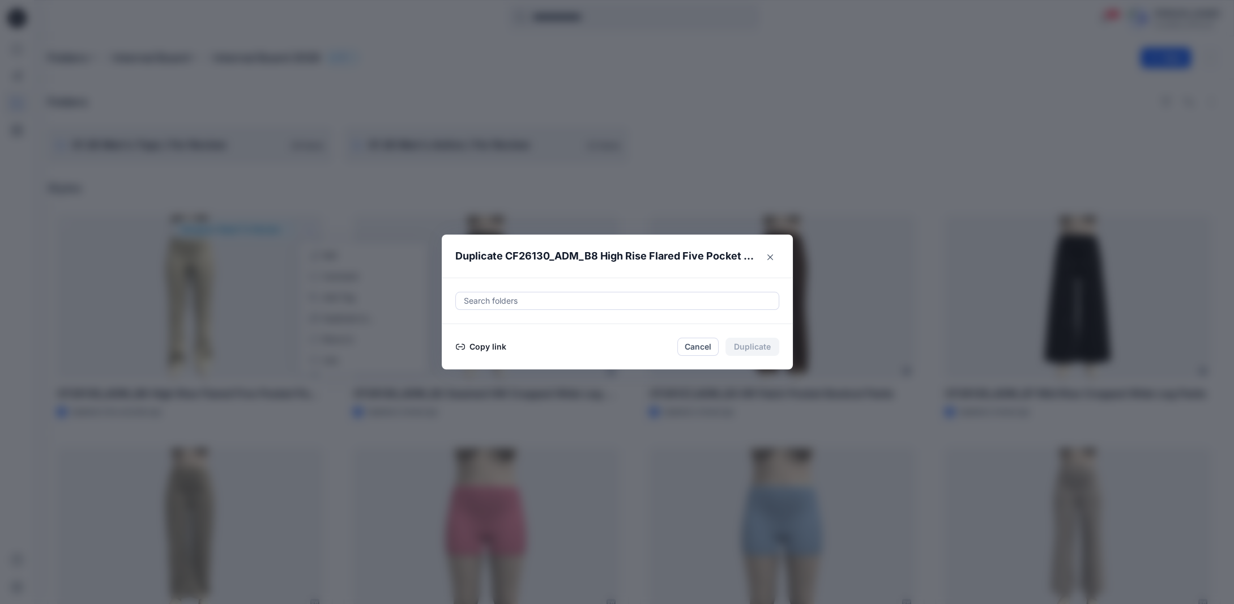
click at [497, 347] on button "Copy link" at bounding box center [481, 347] width 52 height 14
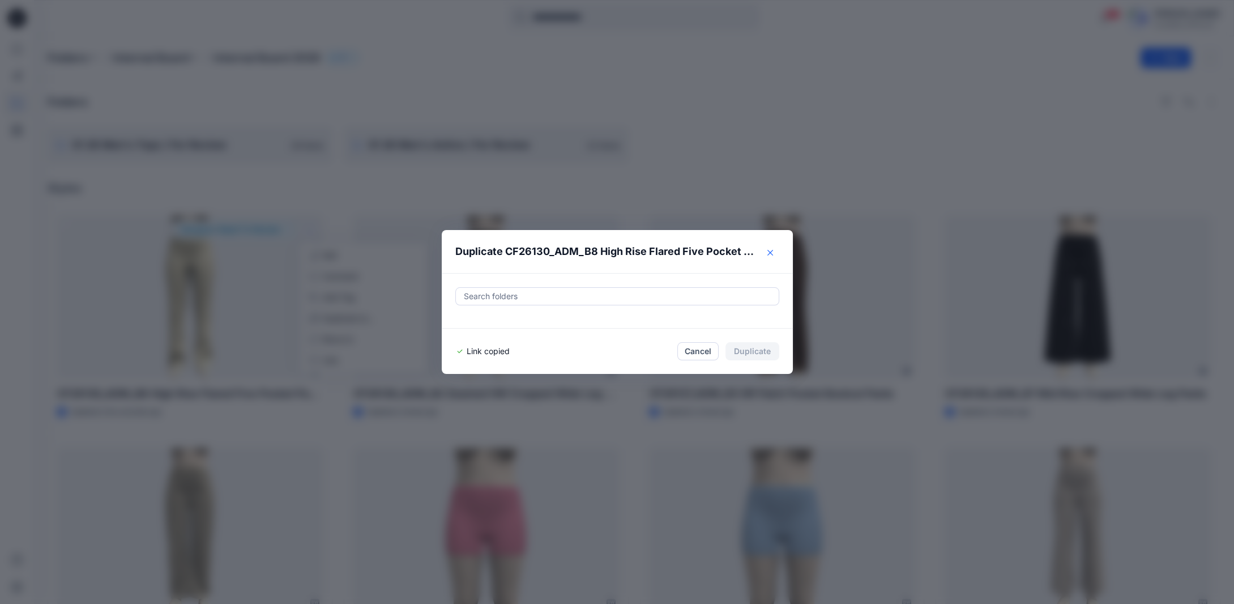
click at [778, 254] on button "Close" at bounding box center [770, 252] width 18 height 18
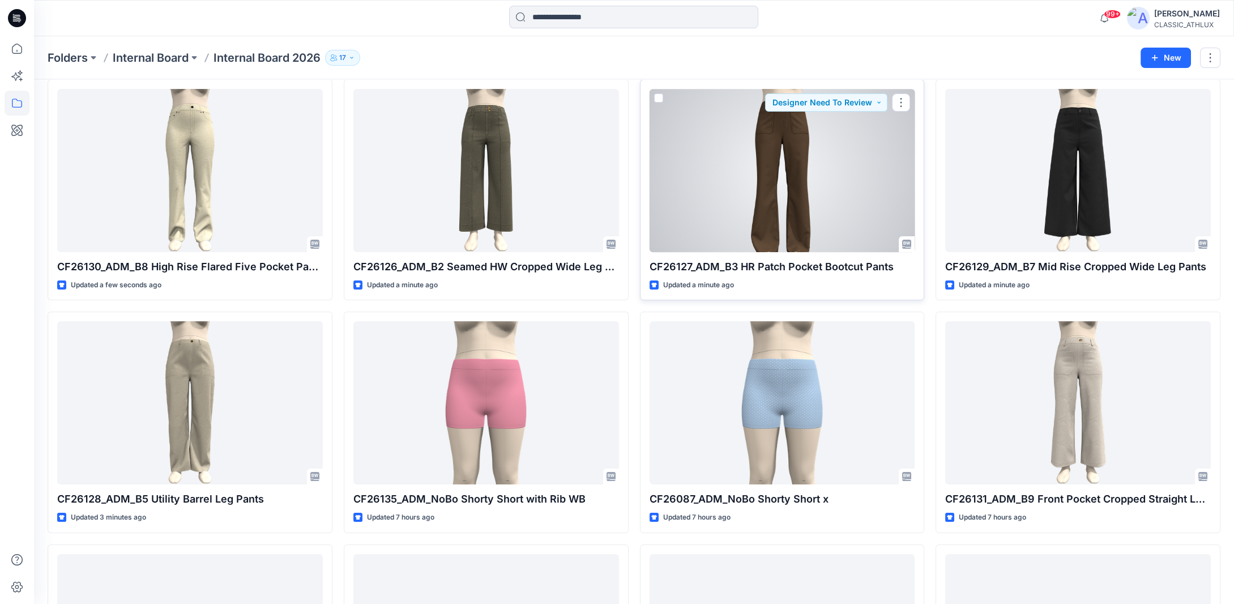
scroll to position [170, 0]
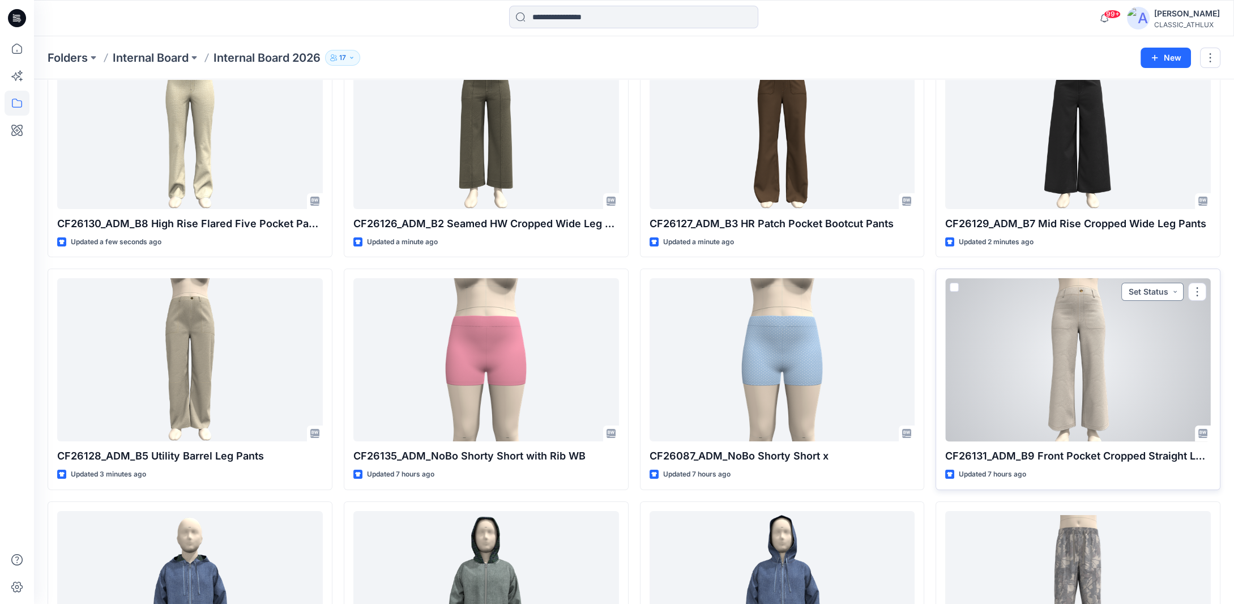
click at [1173, 292] on button "Set Status" at bounding box center [1152, 292] width 62 height 18
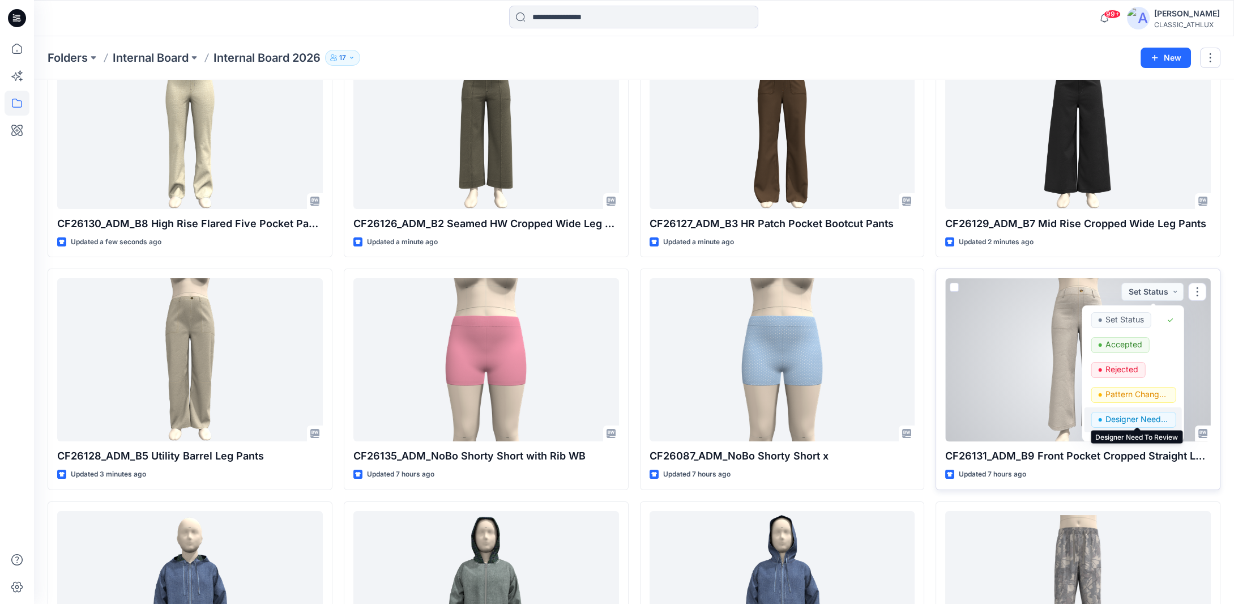
click at [1120, 420] on p "Designer Need To Review" at bounding box center [1136, 419] width 63 height 15
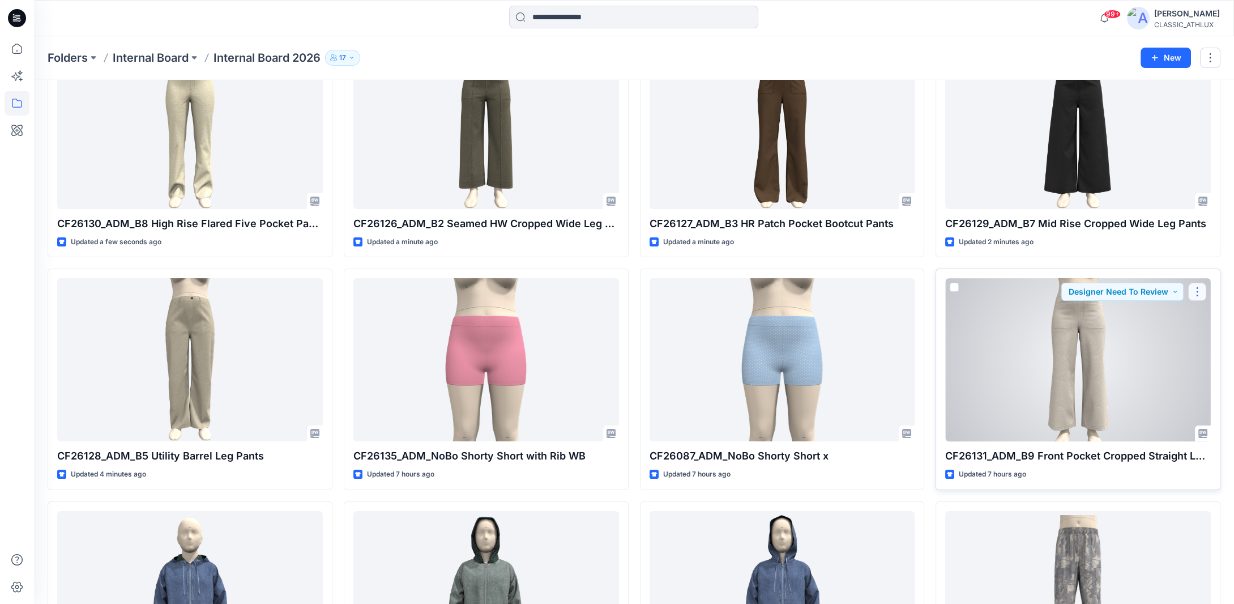
click at [1198, 294] on button "button" at bounding box center [1197, 292] width 18 height 18
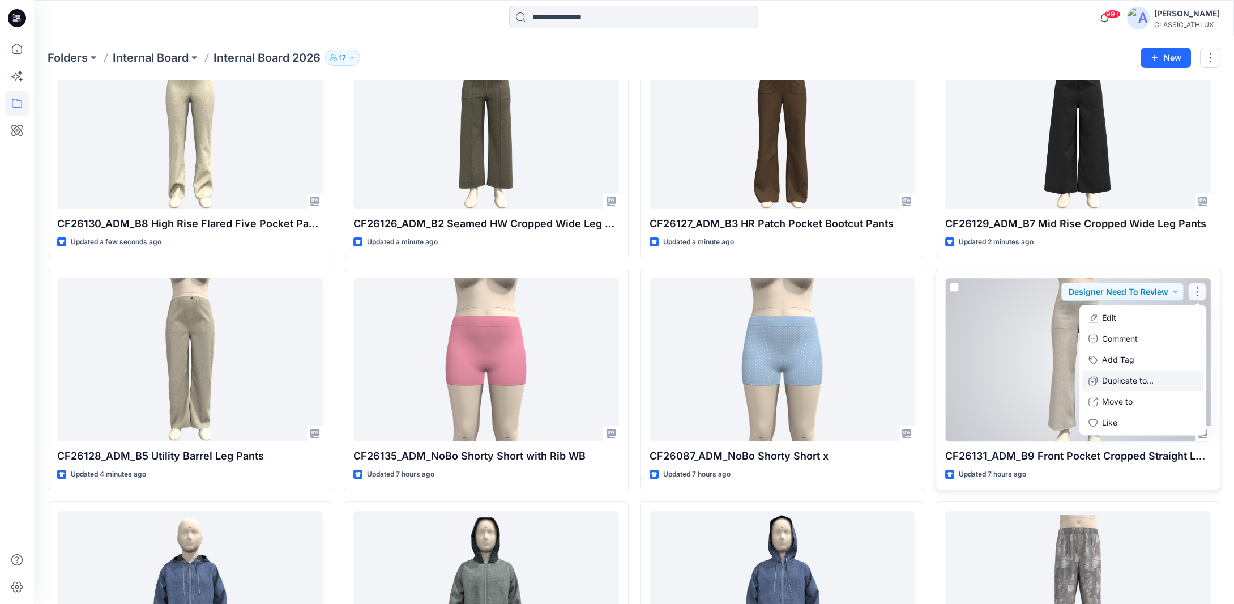
click at [1140, 380] on p "Duplicate to..." at bounding box center [1128, 381] width 52 height 12
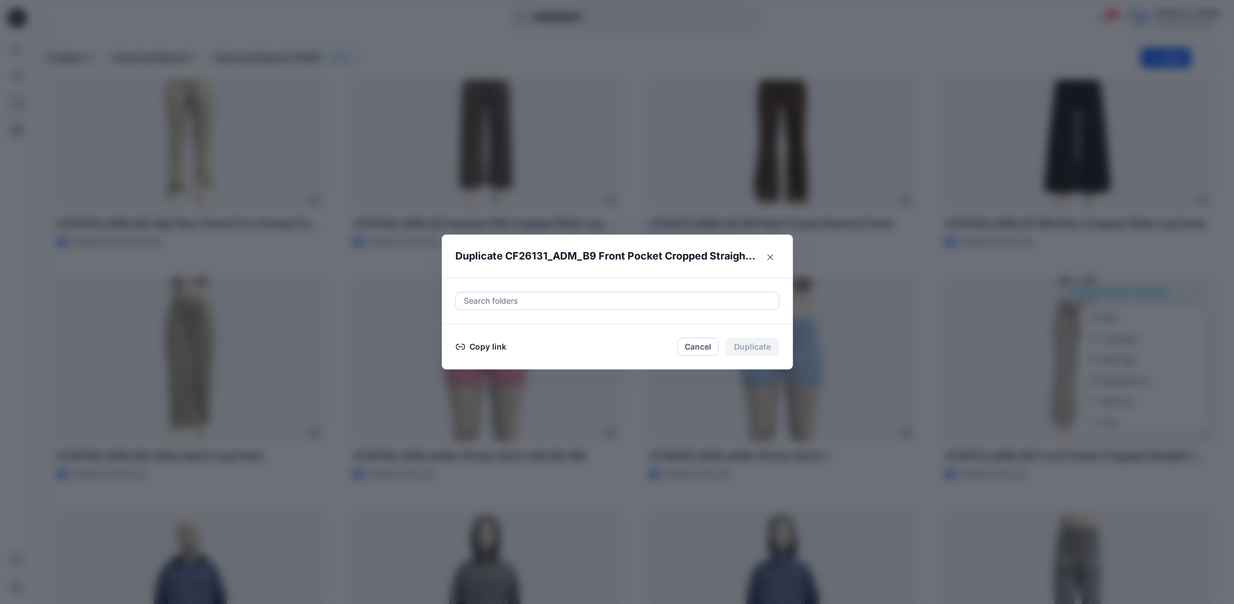
click at [468, 341] on button "Copy link" at bounding box center [481, 347] width 52 height 14
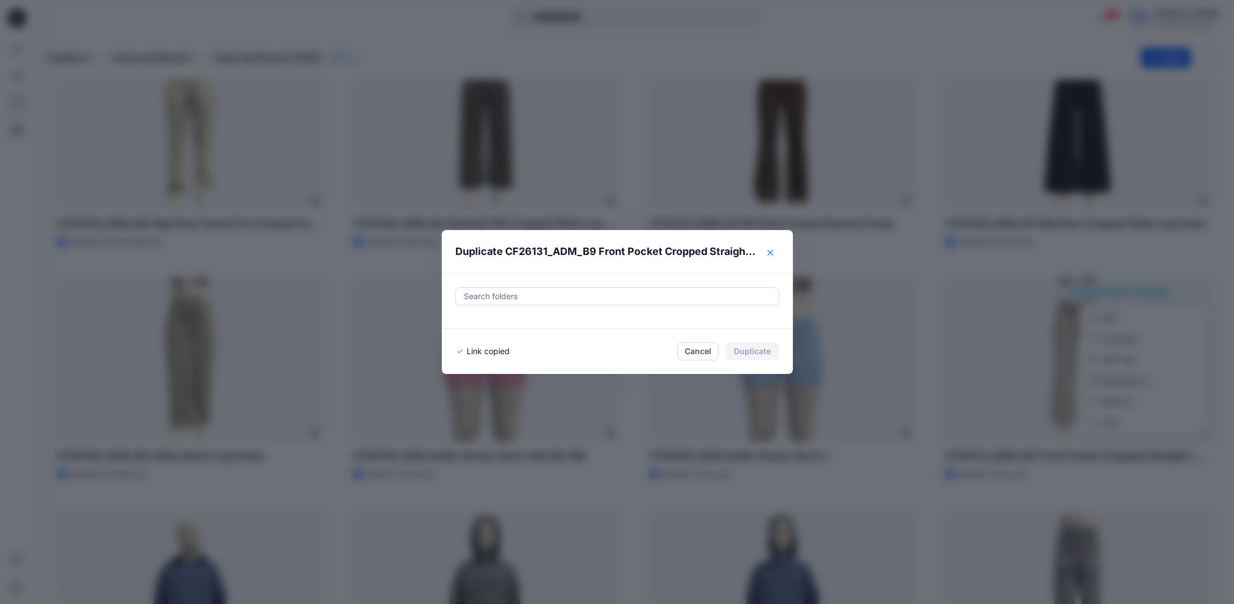
click at [773, 252] on icon "Close" at bounding box center [770, 253] width 6 height 6
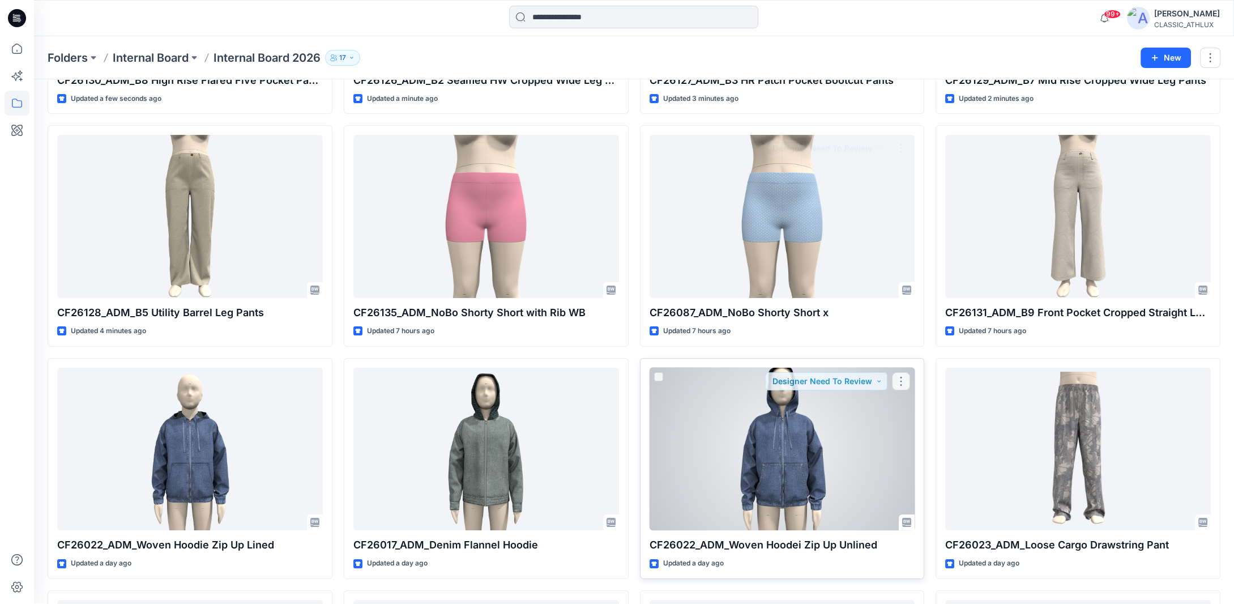
scroll to position [340, 0]
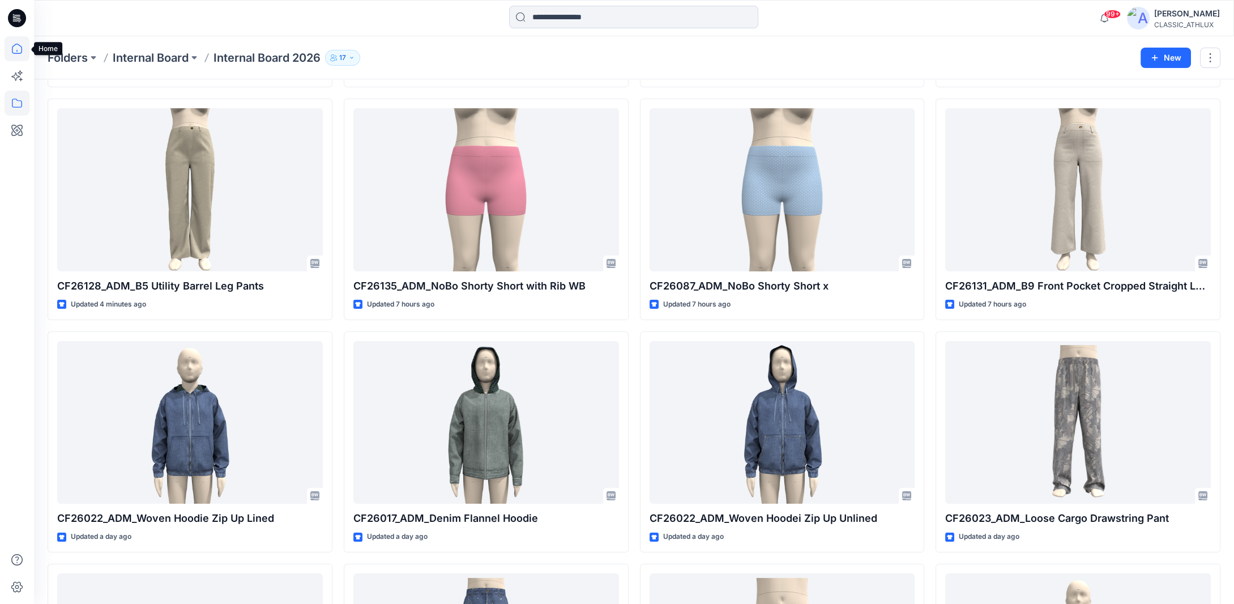
click at [14, 48] on icon at bounding box center [17, 48] width 25 height 25
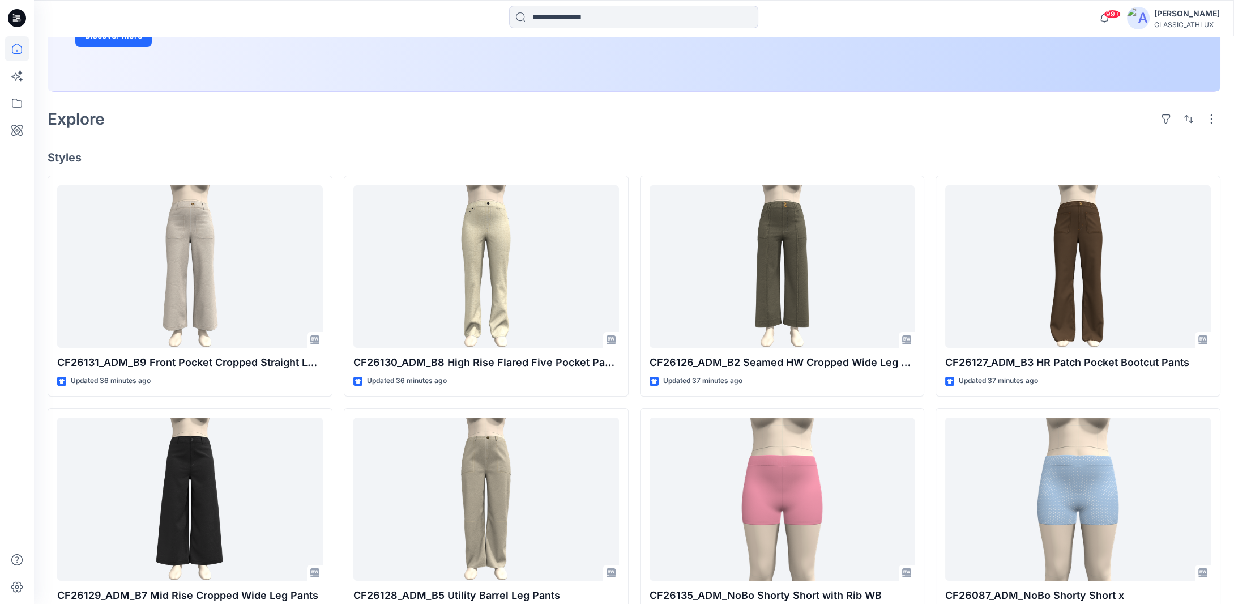
scroll to position [272, 0]
